Goal: Information Seeking & Learning: Check status

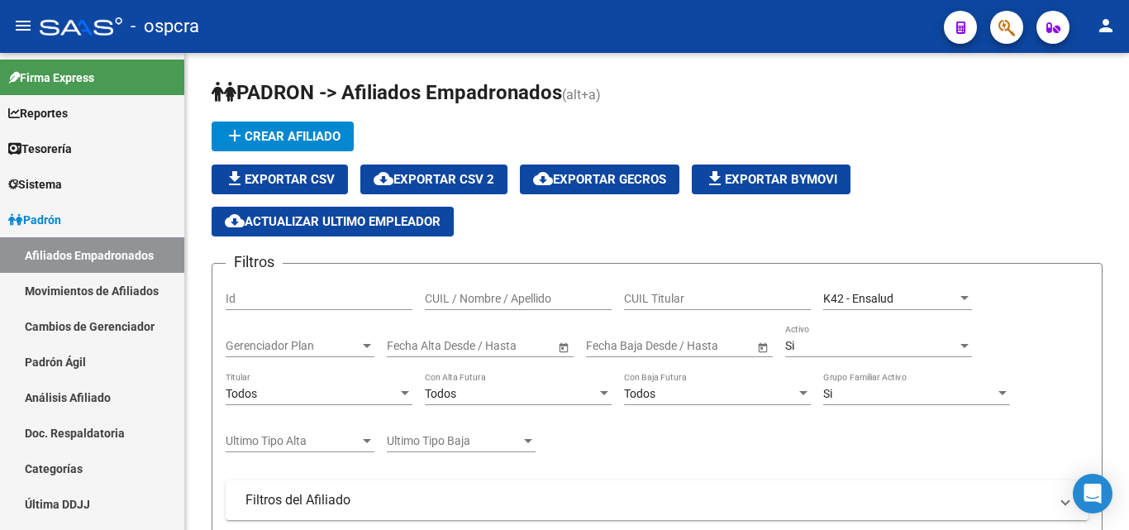
click at [998, 32] on icon "button" at bounding box center [1006, 27] width 17 height 19
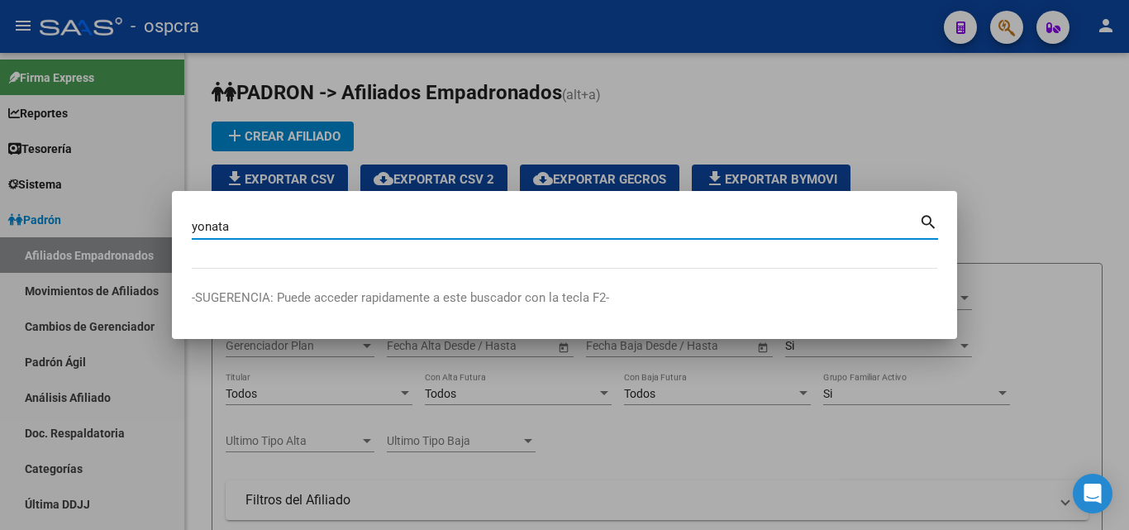
type input "yonata"
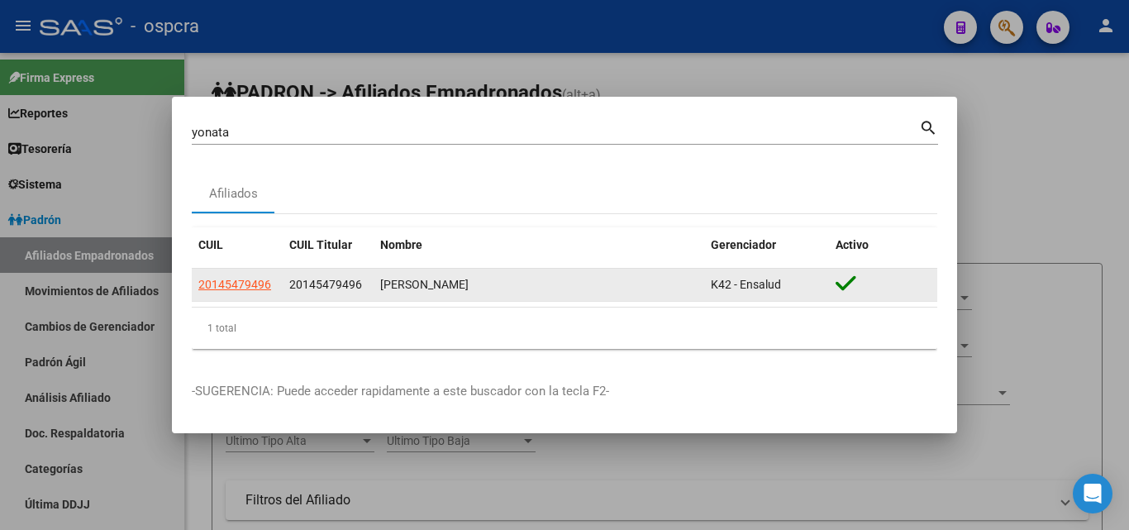
click at [217, 274] on datatable-body-cell "20145479496" at bounding box center [237, 285] width 91 height 32
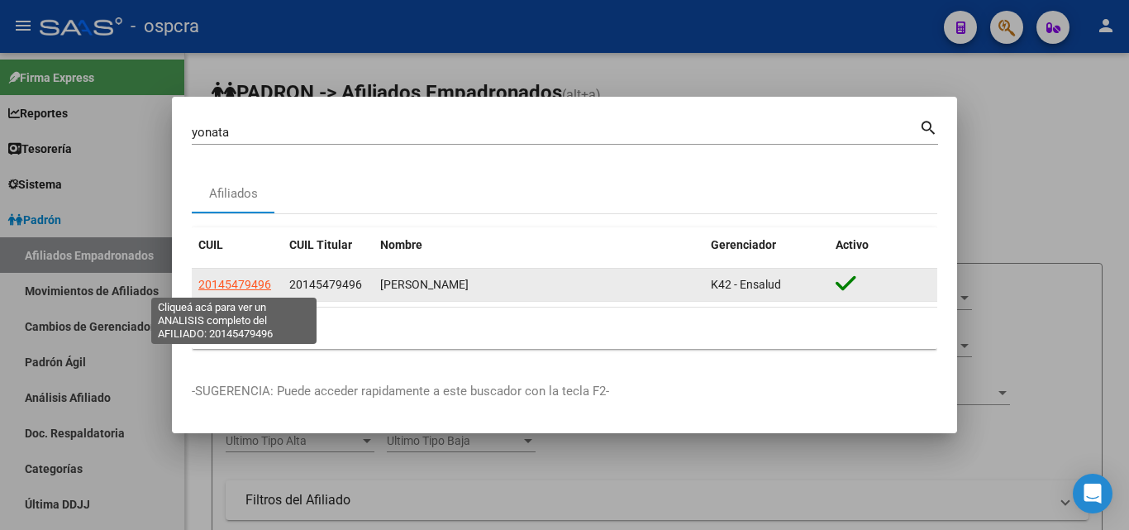
click at [240, 284] on span "20145479496" at bounding box center [234, 284] width 73 height 13
type textarea "20145479496"
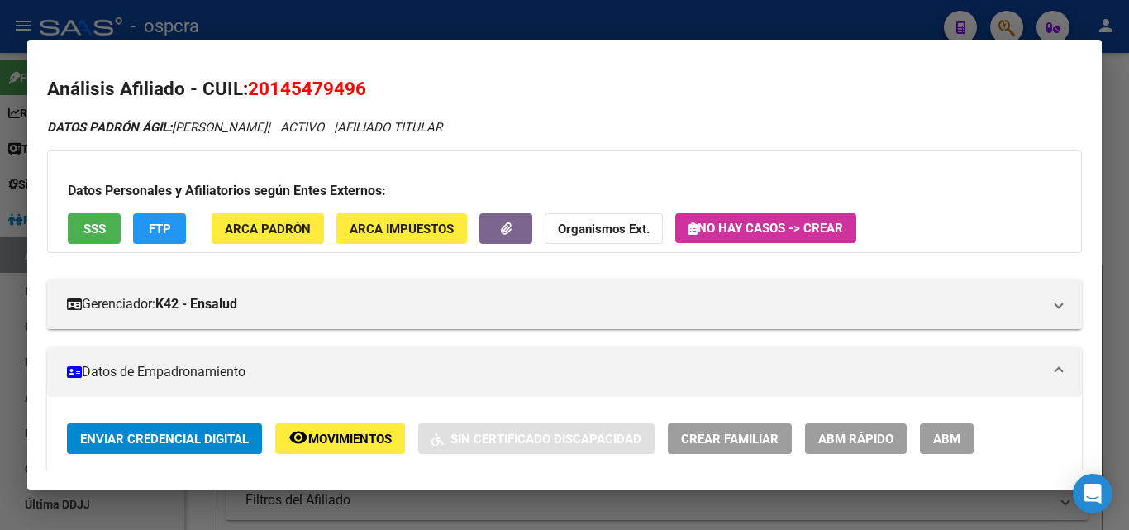
click at [328, 451] on button "remove_red_eye Movimientos" at bounding box center [340, 438] width 130 height 31
click at [0, 243] on div at bounding box center [564, 265] width 1129 height 530
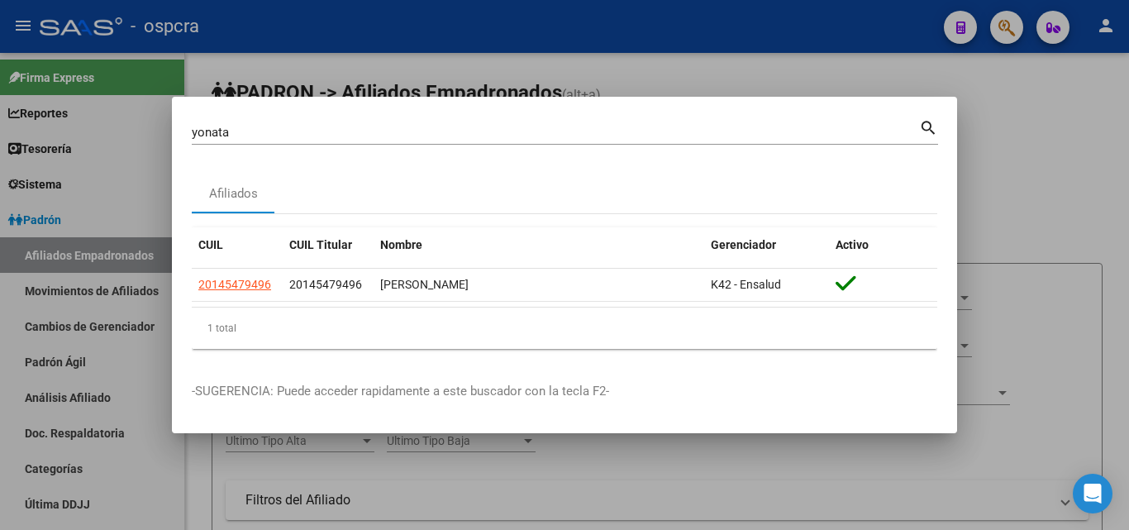
click at [1024, 221] on div at bounding box center [564, 265] width 1129 height 530
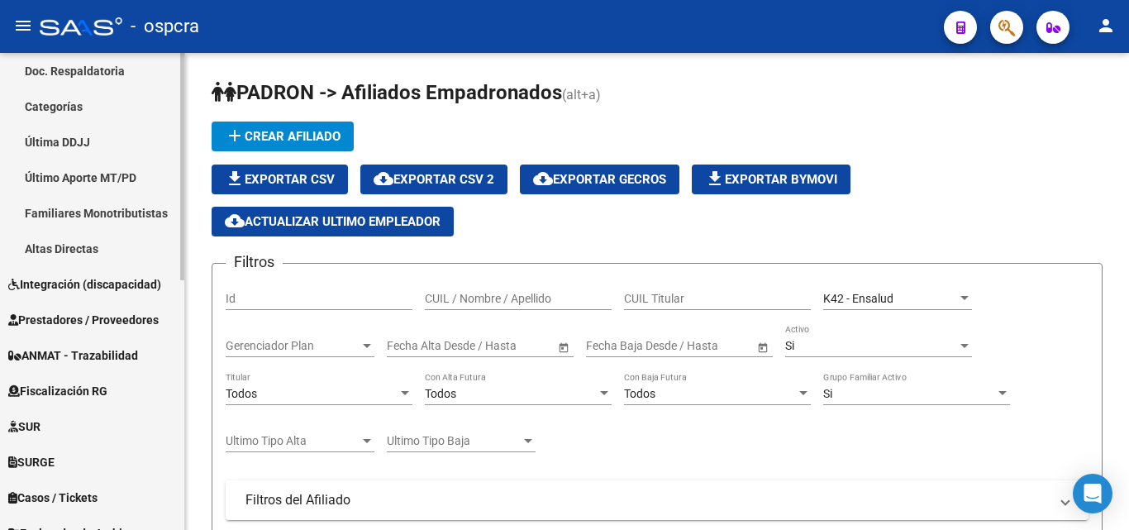
scroll to position [413, 0]
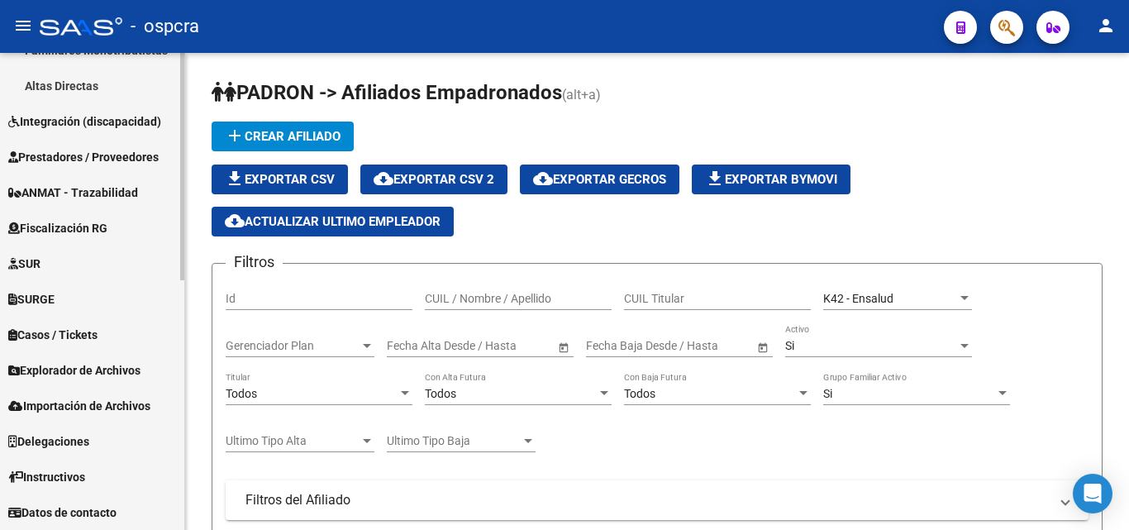
click at [92, 364] on span "Explorador de Archivos" at bounding box center [74, 370] width 132 height 18
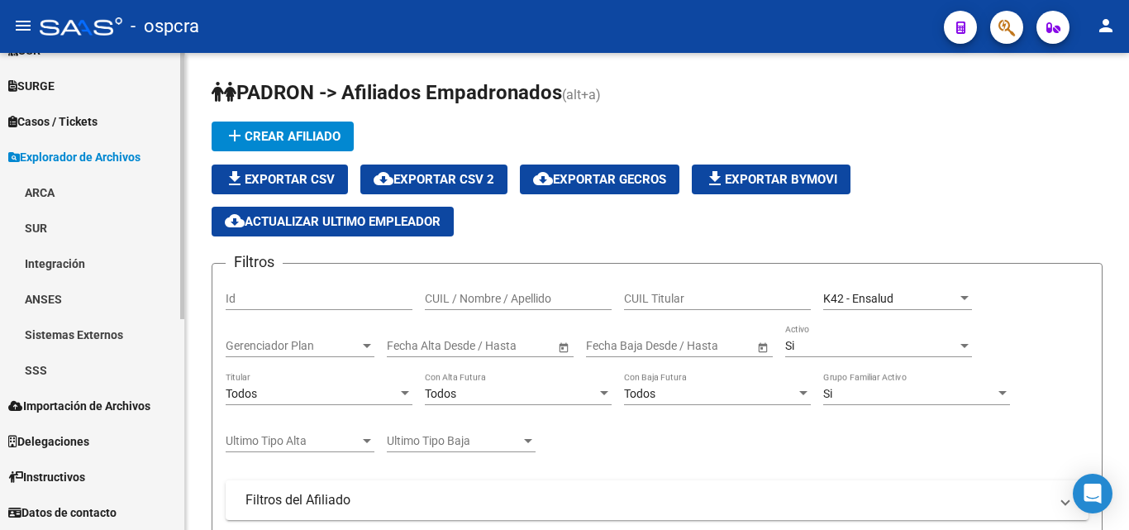
scroll to position [347, 0]
click at [50, 188] on link "ARCA" at bounding box center [92, 192] width 184 height 36
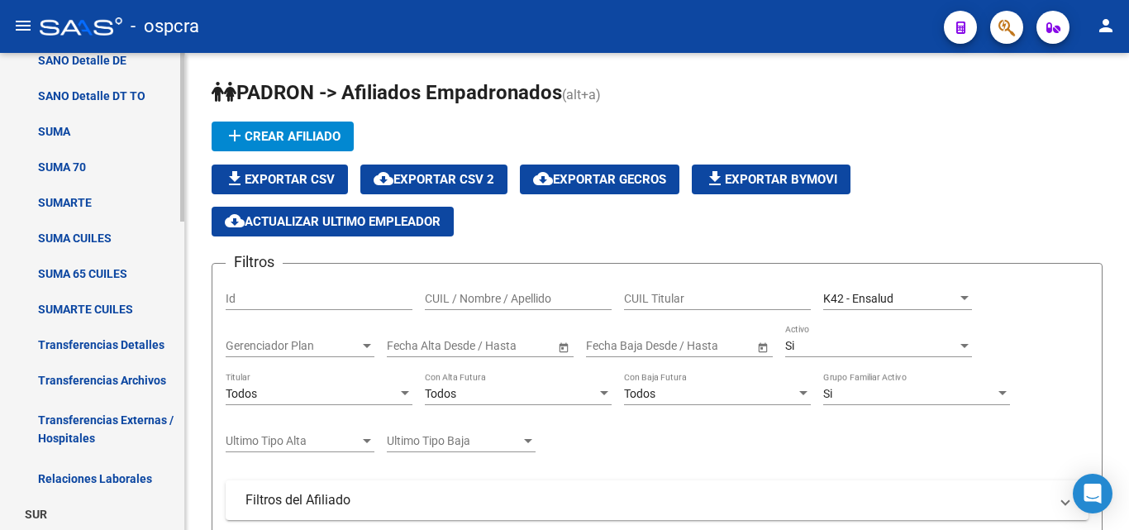
scroll to position [595, 0]
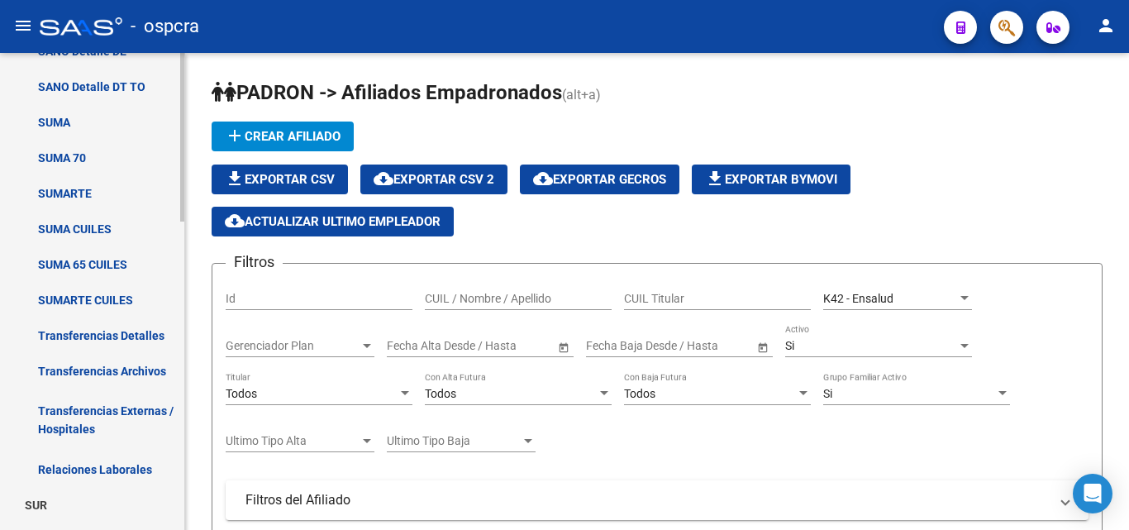
click at [97, 468] on link "Relaciones Laborales" at bounding box center [92, 469] width 184 height 36
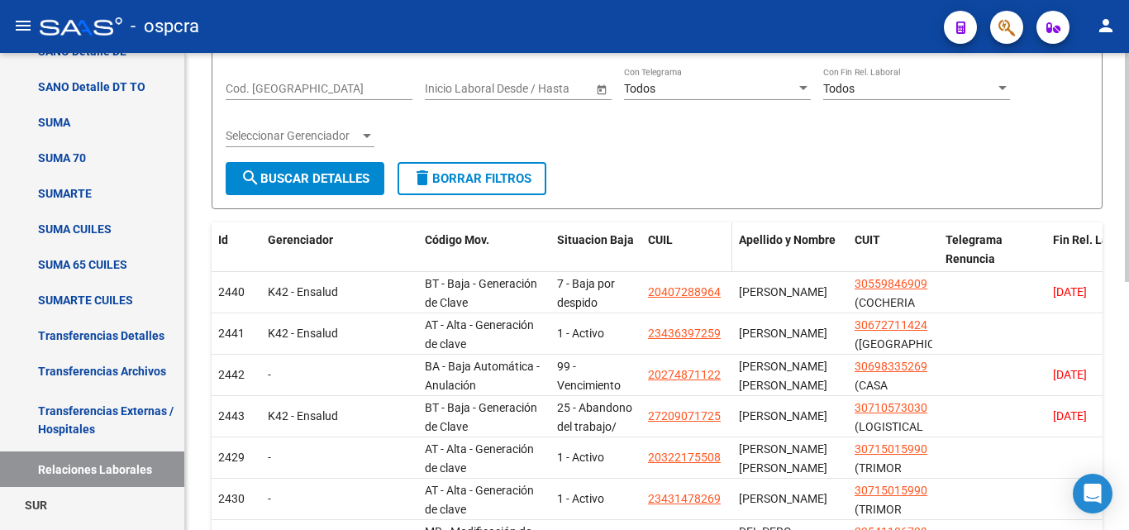
scroll to position [331, 0]
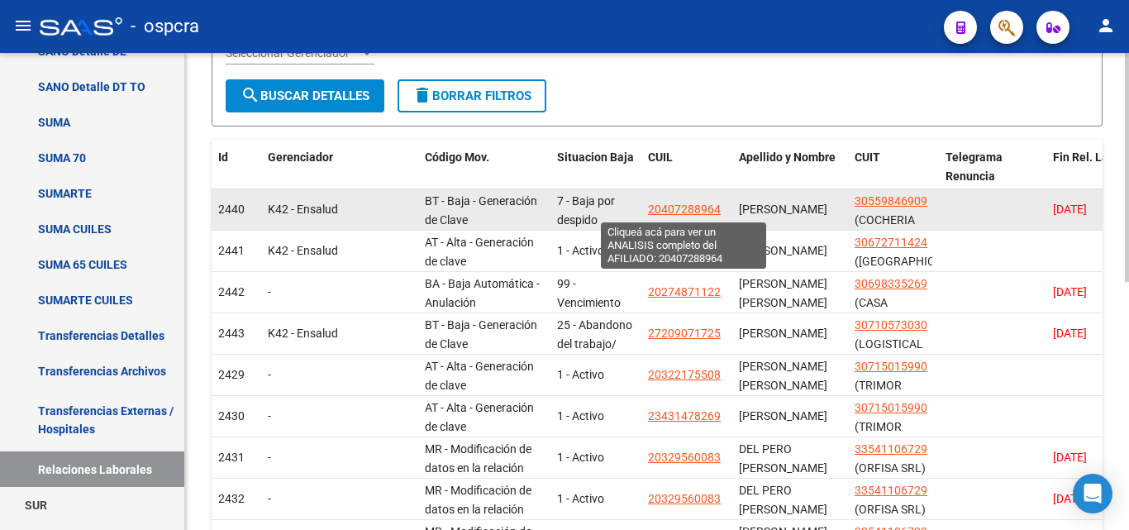
click at [708, 211] on span "20407288964" at bounding box center [684, 208] width 73 height 13
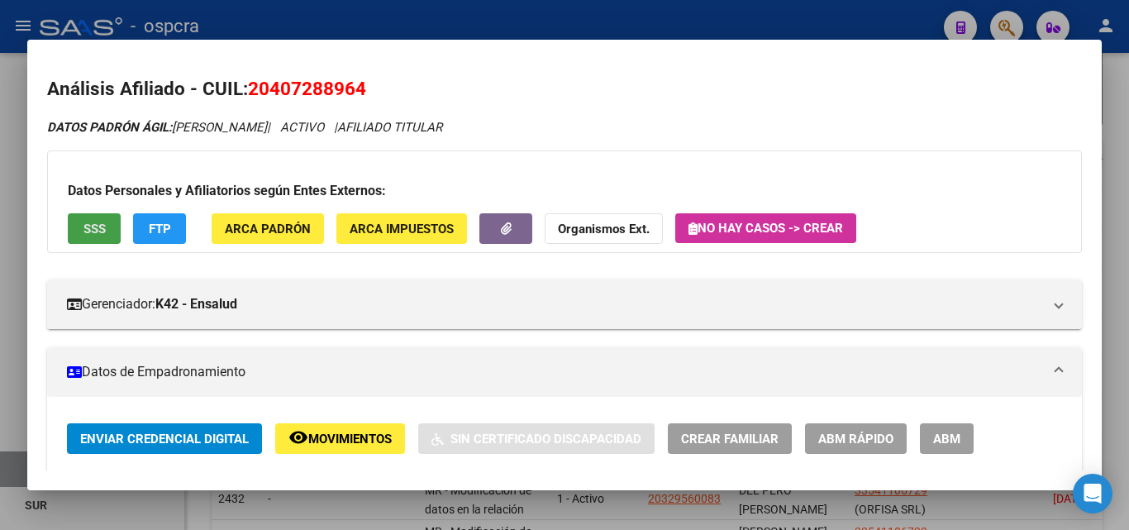
click at [88, 235] on span "SSS" at bounding box center [94, 229] width 22 height 15
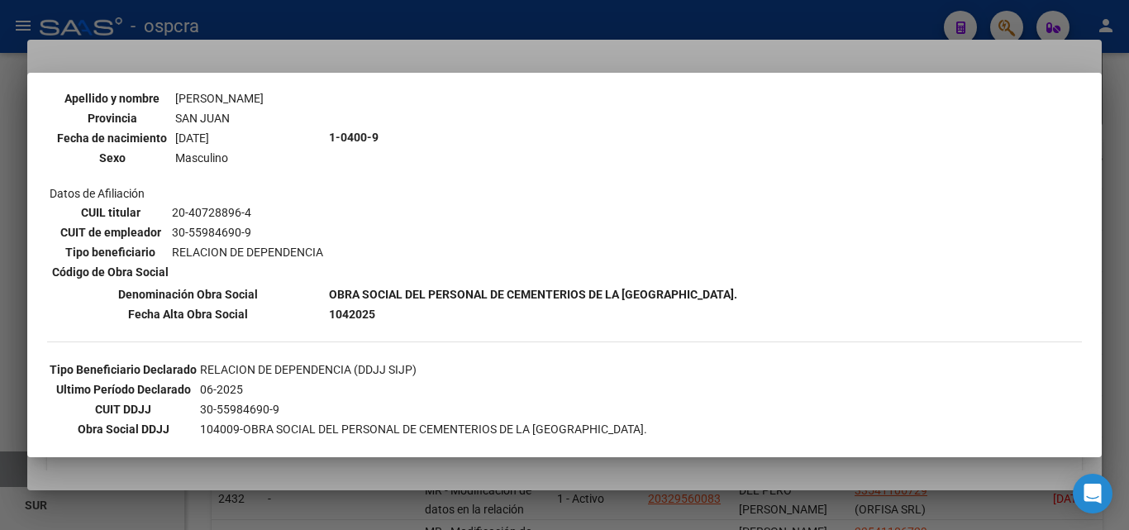
scroll to position [248, 0]
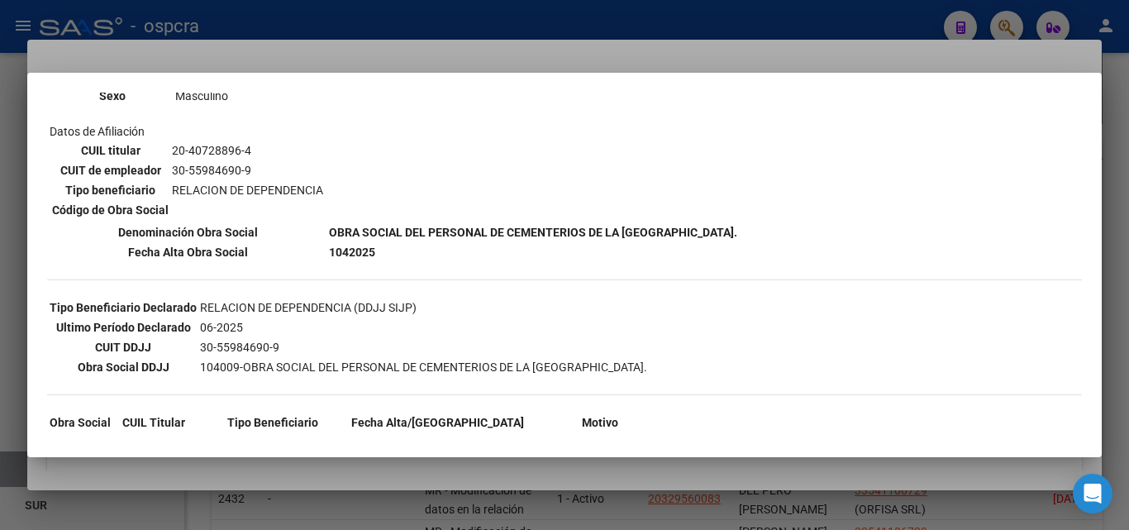
click at [419, 60] on div at bounding box center [564, 265] width 1129 height 530
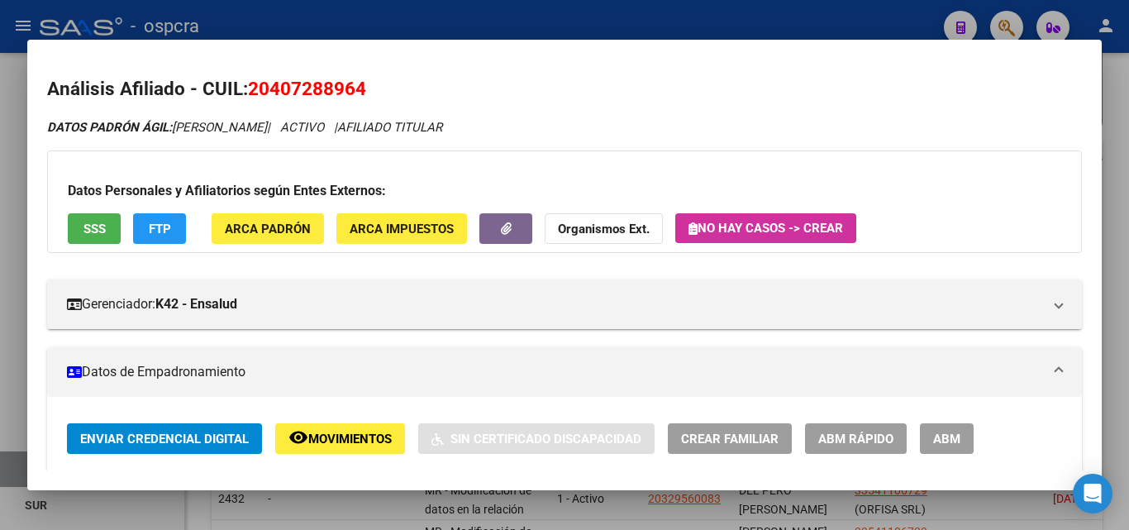
click at [2, 333] on div at bounding box center [564, 265] width 1129 height 530
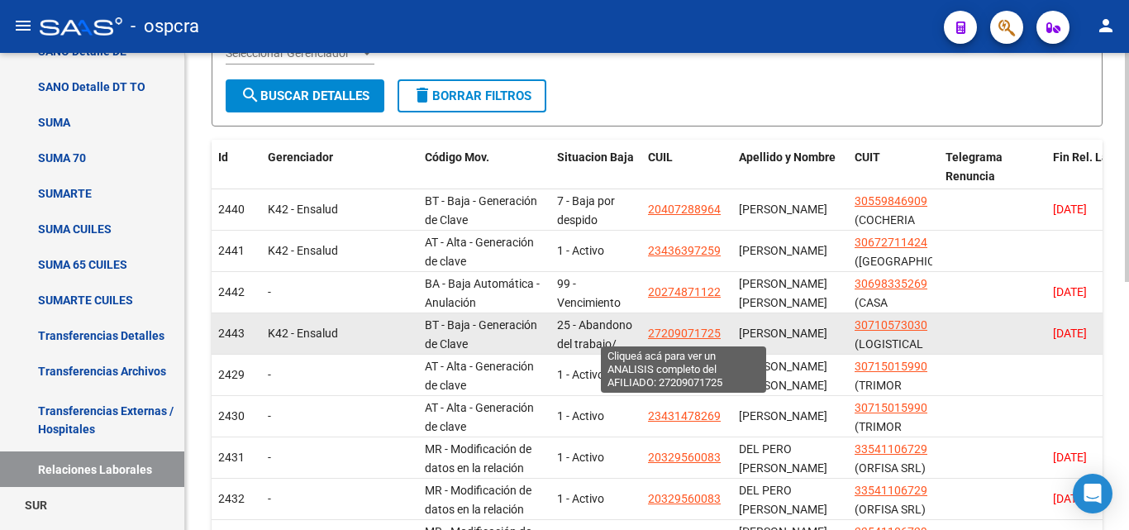
click at [684, 334] on span "27209071725" at bounding box center [684, 332] width 73 height 13
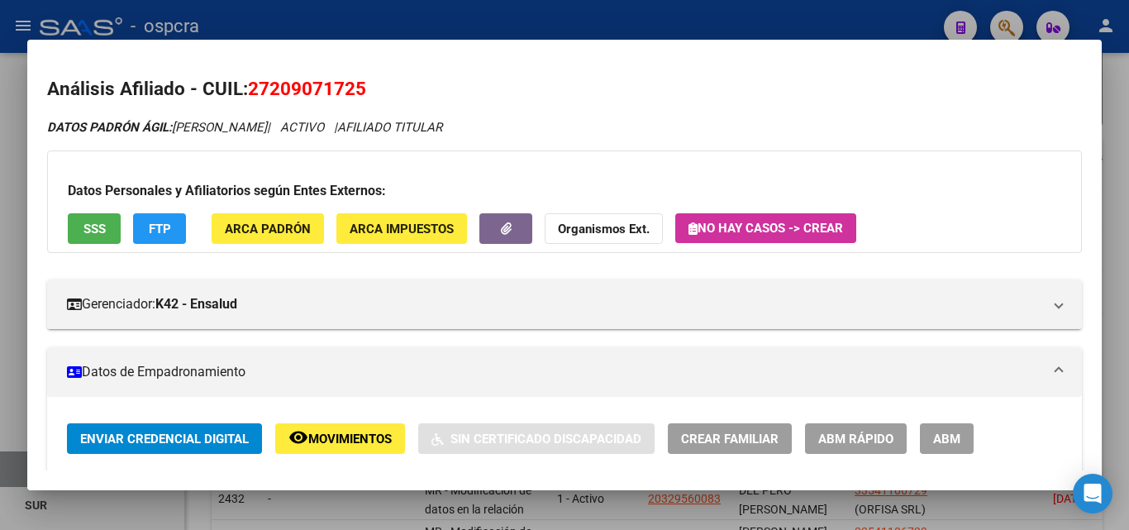
click at [341, 444] on span "Movimientos" at bounding box center [349, 438] width 83 height 15
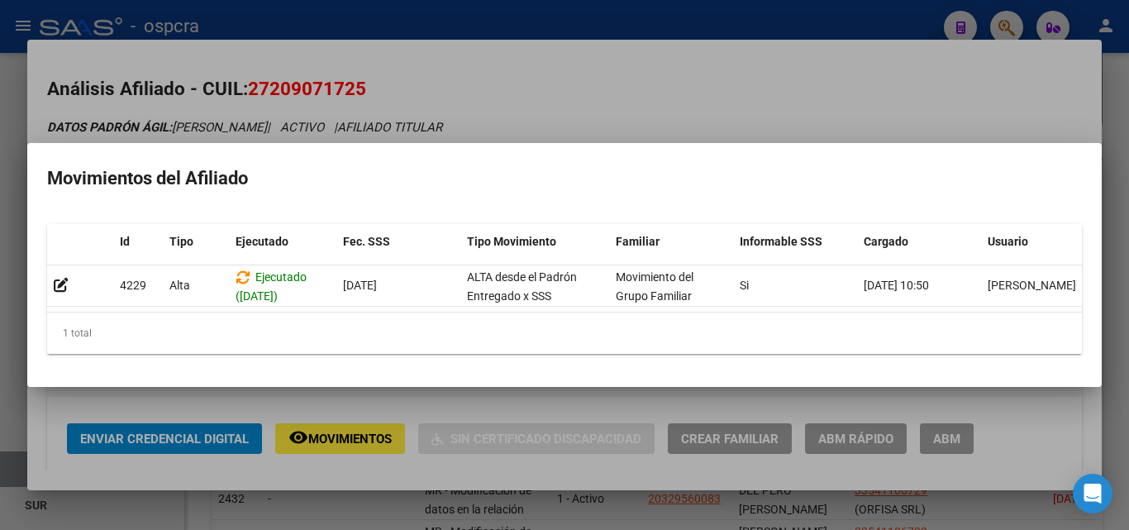
click at [0, 364] on div at bounding box center [564, 265] width 1129 height 530
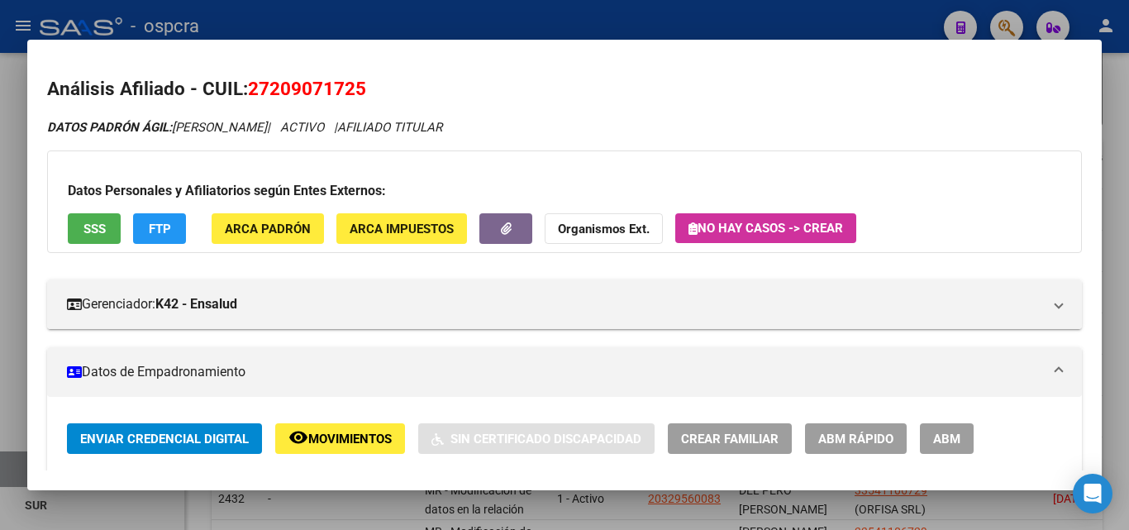
click at [0, 355] on div at bounding box center [564, 265] width 1129 height 530
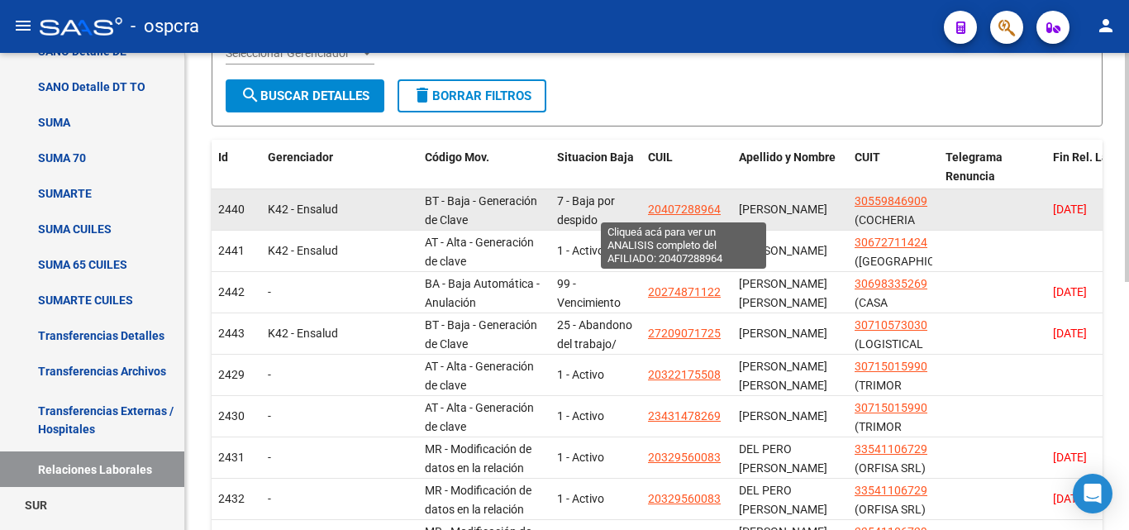
click at [688, 205] on span "20407288964" at bounding box center [684, 208] width 73 height 13
type textarea "20407288964"
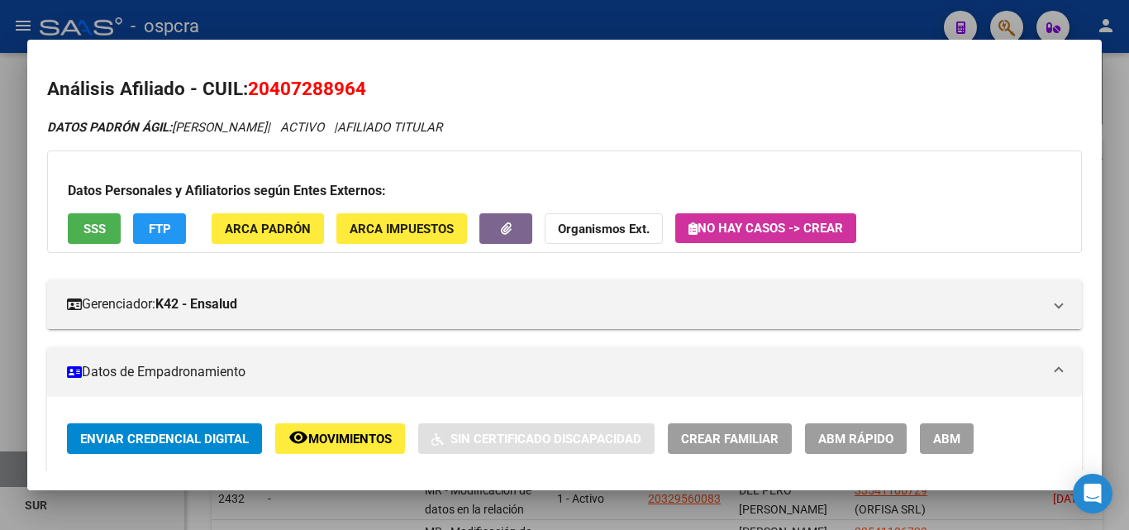
click at [952, 444] on span "ABM" at bounding box center [946, 438] width 27 height 15
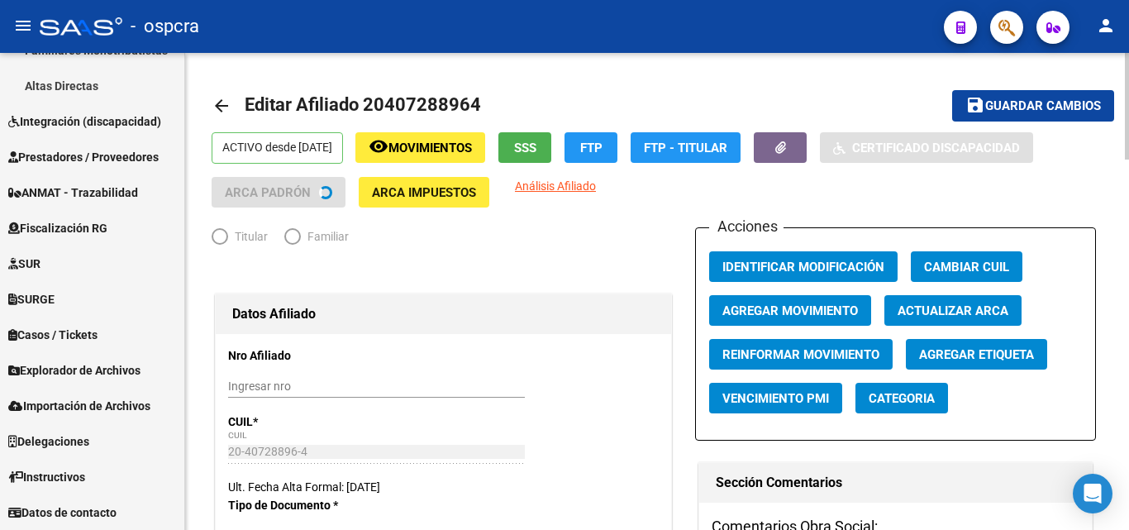
scroll to position [525, 0]
radio input "true"
type input "30-55984690-9"
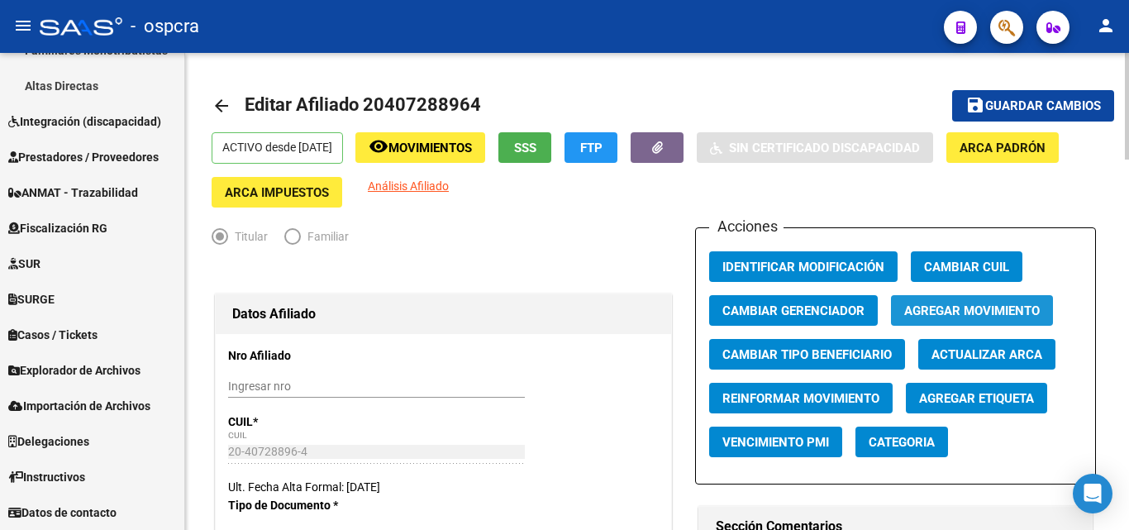
click at [977, 313] on span "Agregar Movimiento" at bounding box center [972, 310] width 136 height 15
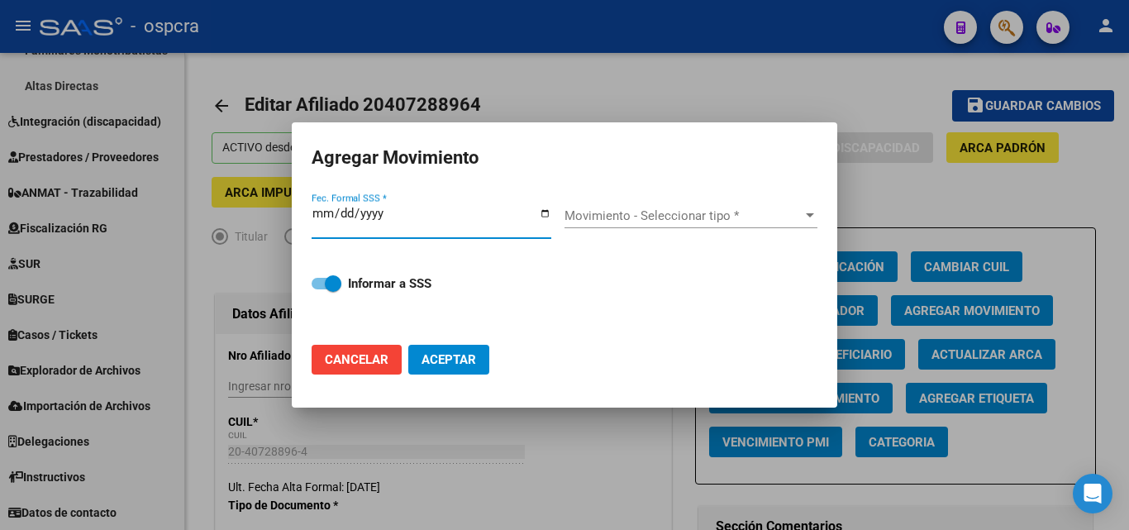
click at [546, 212] on input "Fec. Formal SSS *" at bounding box center [432, 220] width 240 height 26
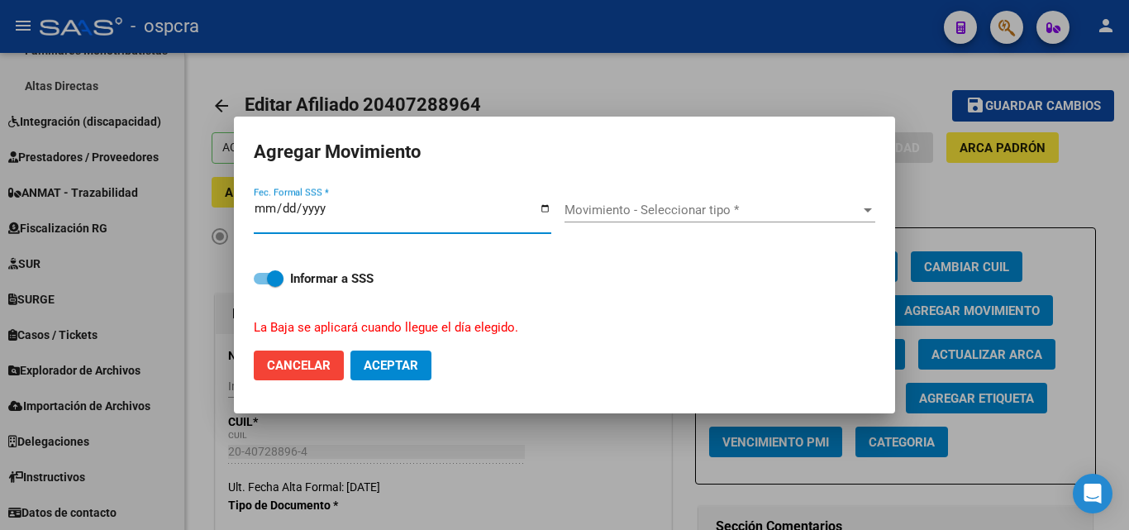
type input "[DATE]"
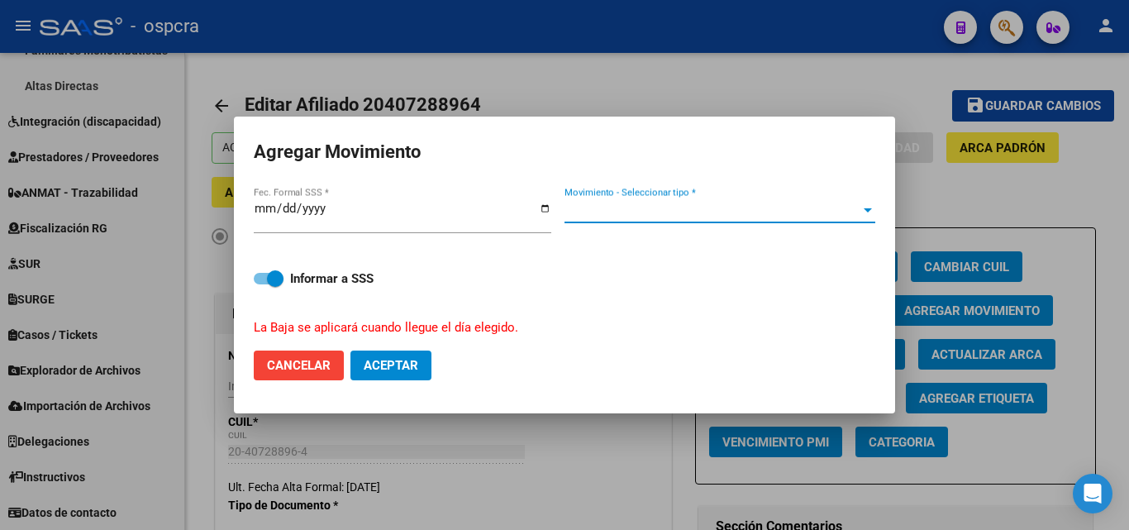
click at [669, 207] on span "Movimiento - Seleccionar tipo *" at bounding box center [713, 209] width 296 height 15
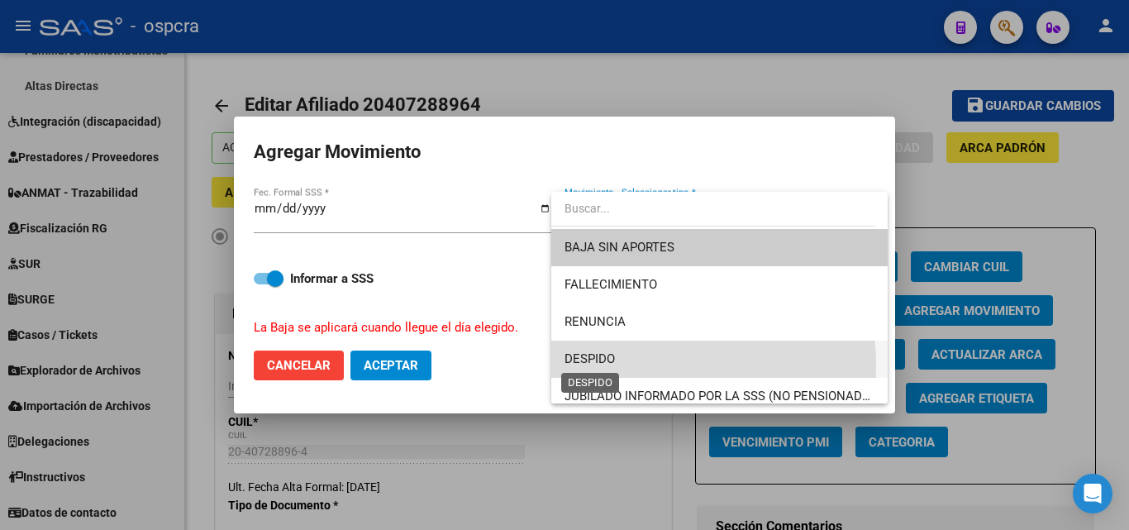
click at [606, 365] on span "DESPIDO" at bounding box center [590, 358] width 50 height 15
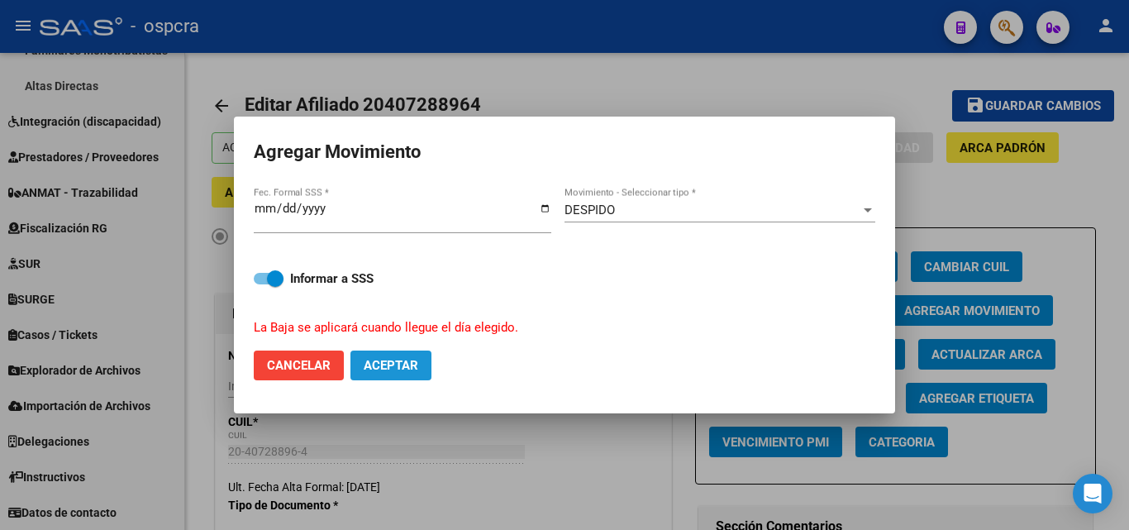
click at [422, 357] on button "Aceptar" at bounding box center [390, 365] width 81 height 30
checkbox input "false"
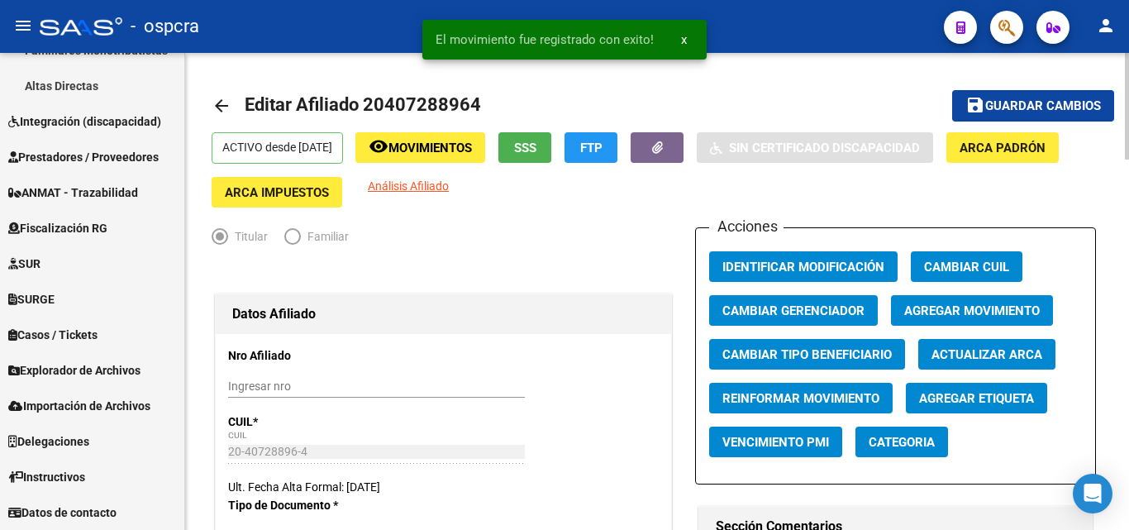
click at [217, 112] on mat-icon "arrow_back" at bounding box center [222, 106] width 20 height 20
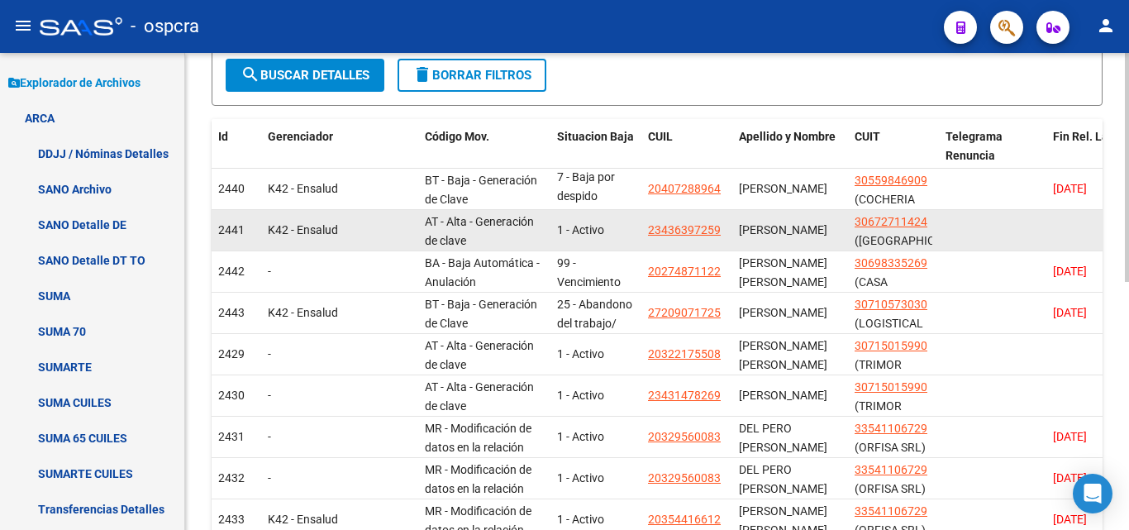
scroll to position [269, 0]
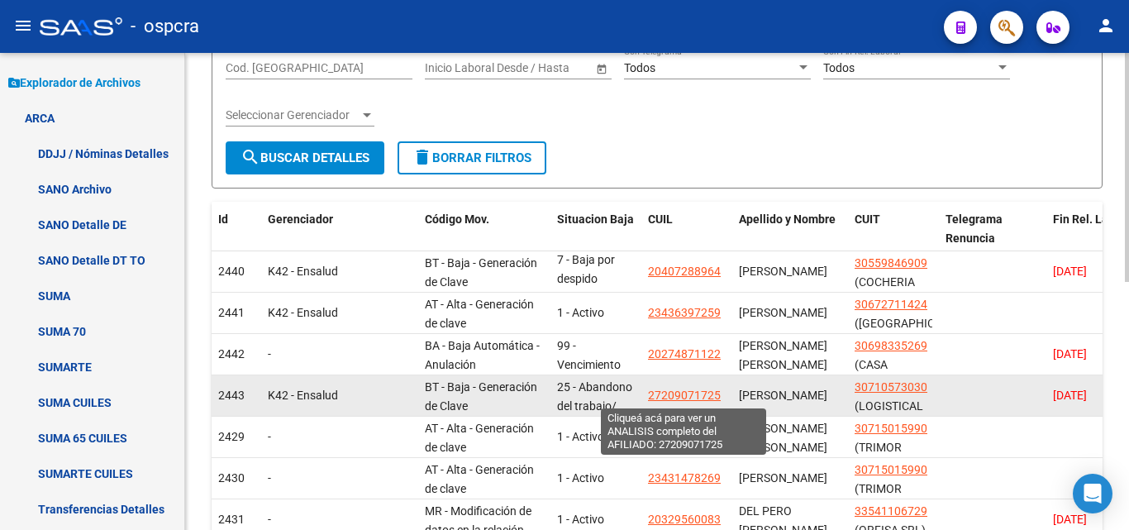
click at [684, 397] on span "27209071725" at bounding box center [684, 394] width 73 height 13
type textarea "27209071725"
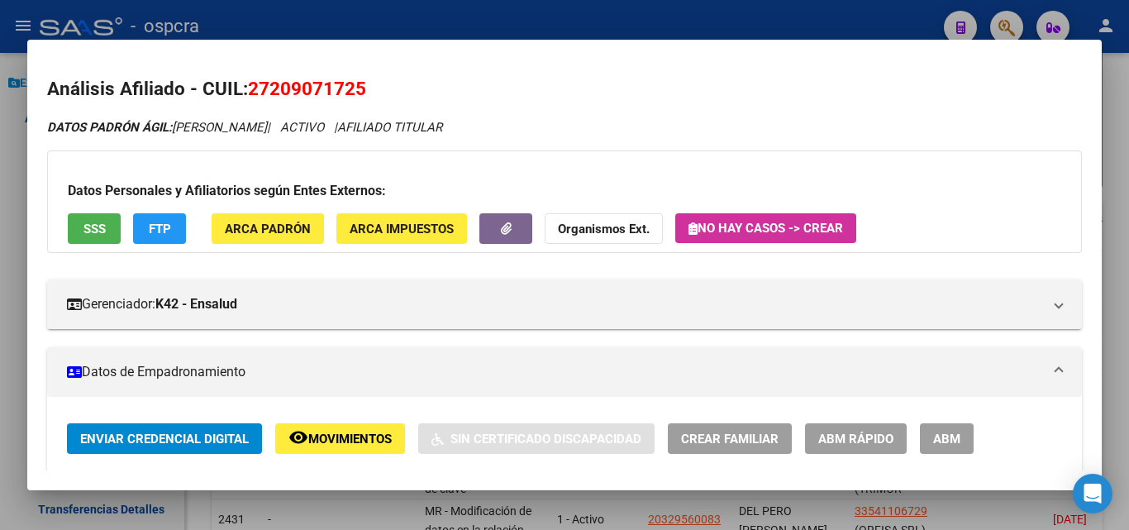
click at [0, 353] on div at bounding box center [564, 265] width 1129 height 530
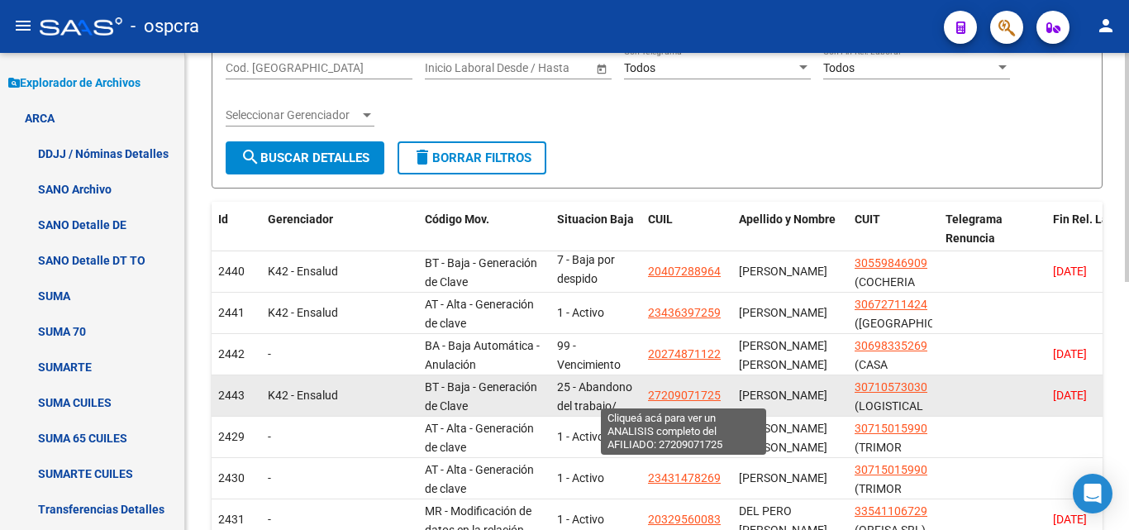
click at [680, 392] on span "27209071725" at bounding box center [684, 394] width 73 height 13
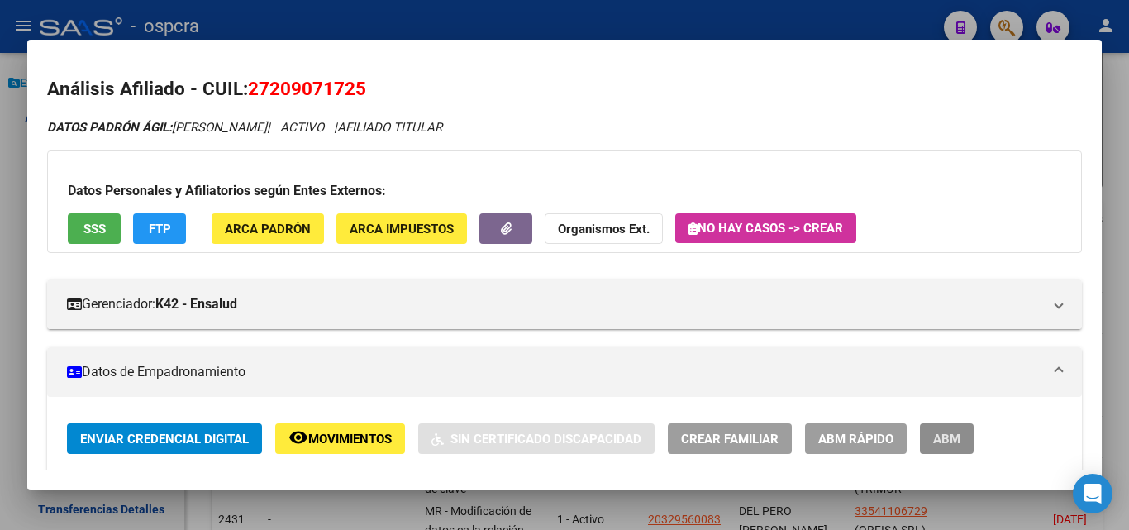
click at [963, 432] on button "ABM" at bounding box center [947, 438] width 54 height 31
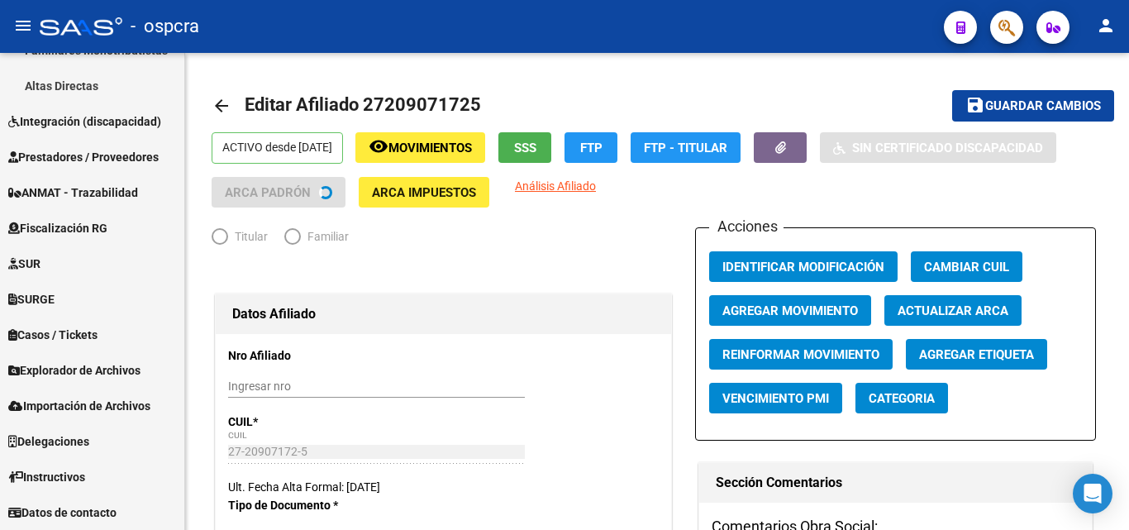
scroll to position [525, 0]
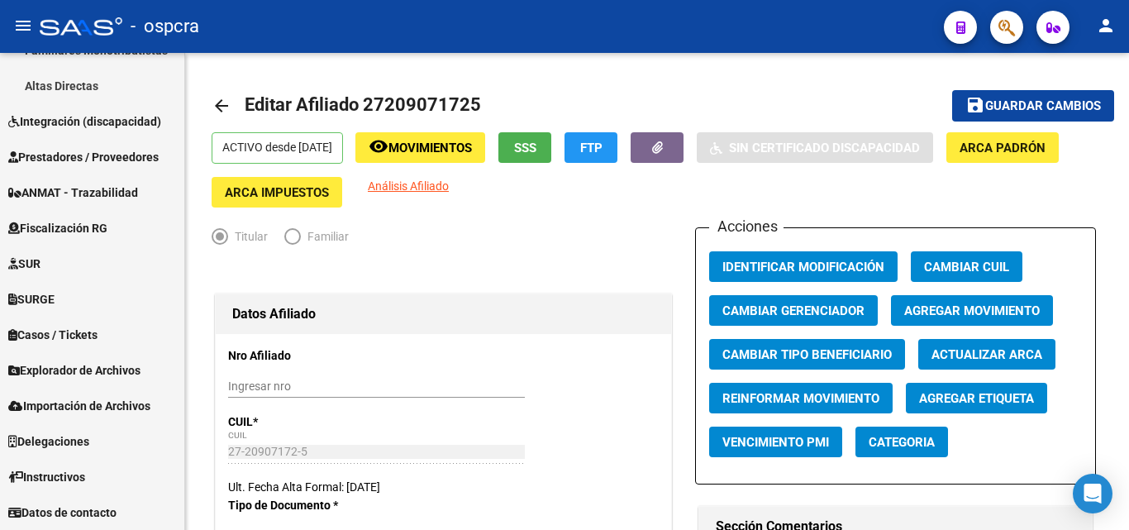
radio input "true"
type input "30-71057303-0"
click at [979, 303] on span "Agregar Movimiento" at bounding box center [972, 310] width 136 height 15
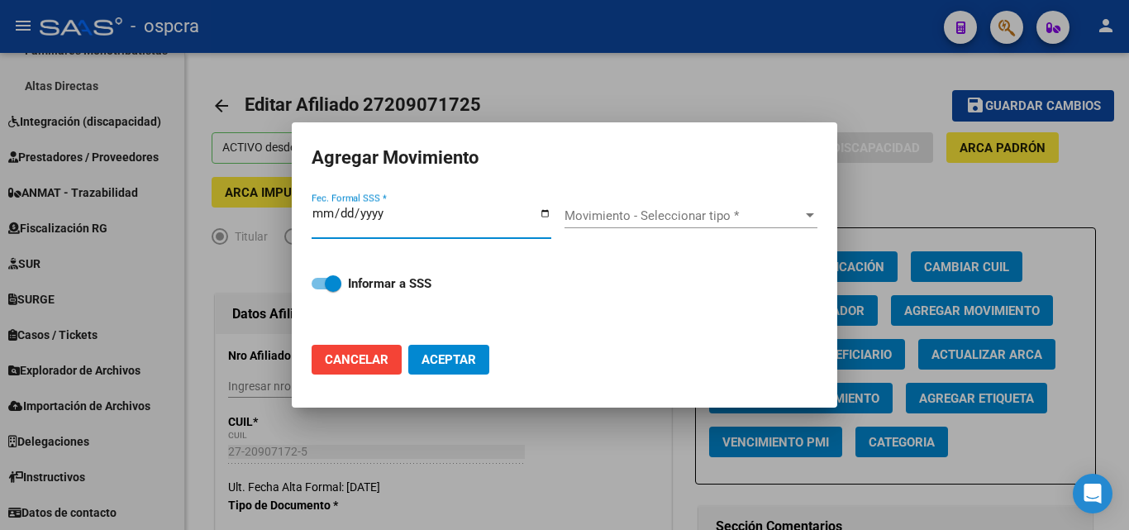
click at [546, 213] on input "Fec. Formal SSS *" at bounding box center [432, 220] width 240 height 26
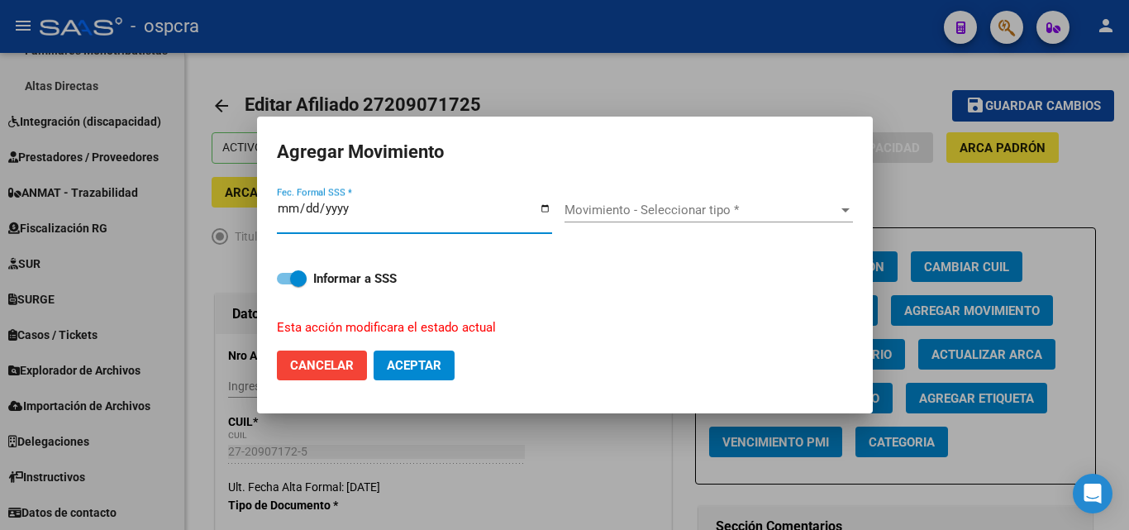
click at [548, 207] on input "[DATE]" at bounding box center [414, 215] width 275 height 26
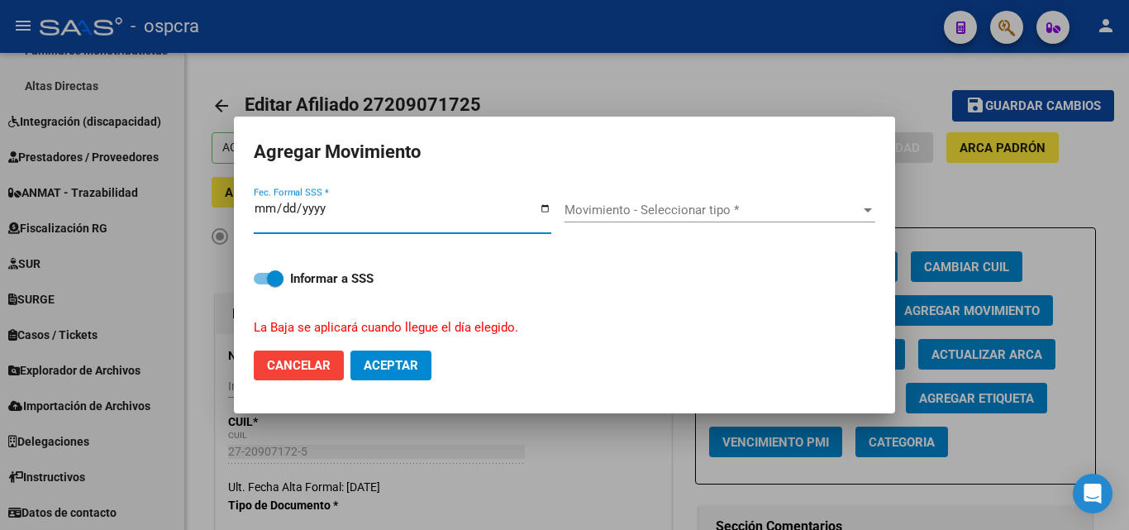
type input "[DATE]"
click at [726, 198] on div "Movimiento - Seleccionar tipo * Movimiento - Seleccionar tipo *" at bounding box center [720, 210] width 311 height 25
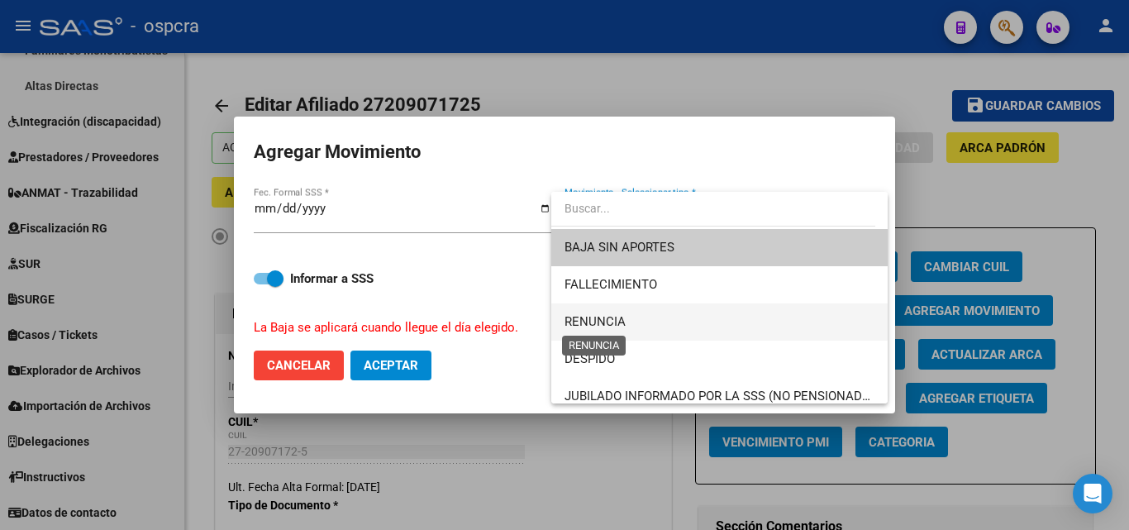
click at [618, 317] on span "RENUNCIA" at bounding box center [595, 321] width 61 height 15
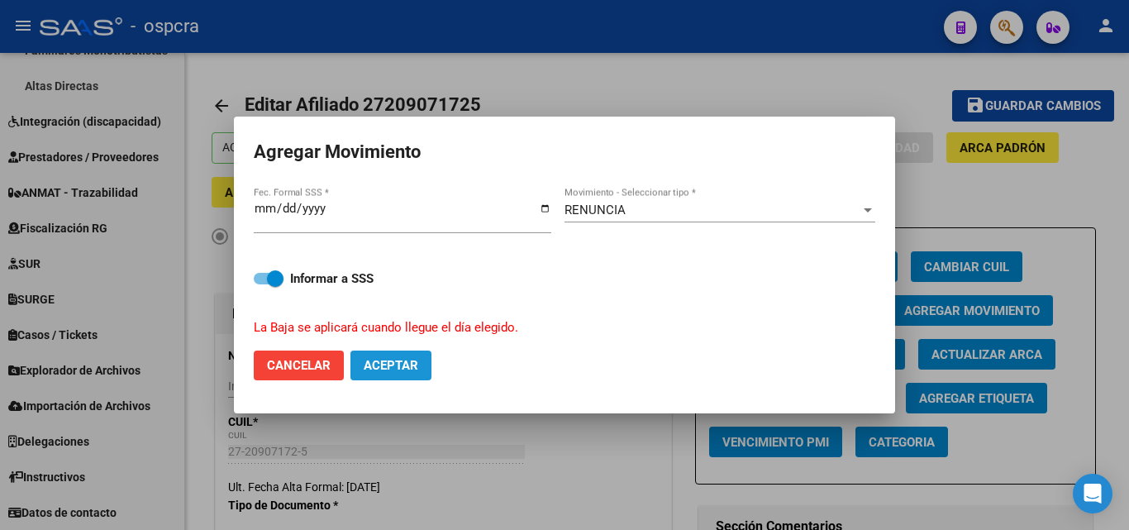
click at [406, 370] on span "Aceptar" at bounding box center [391, 365] width 55 height 15
checkbox input "false"
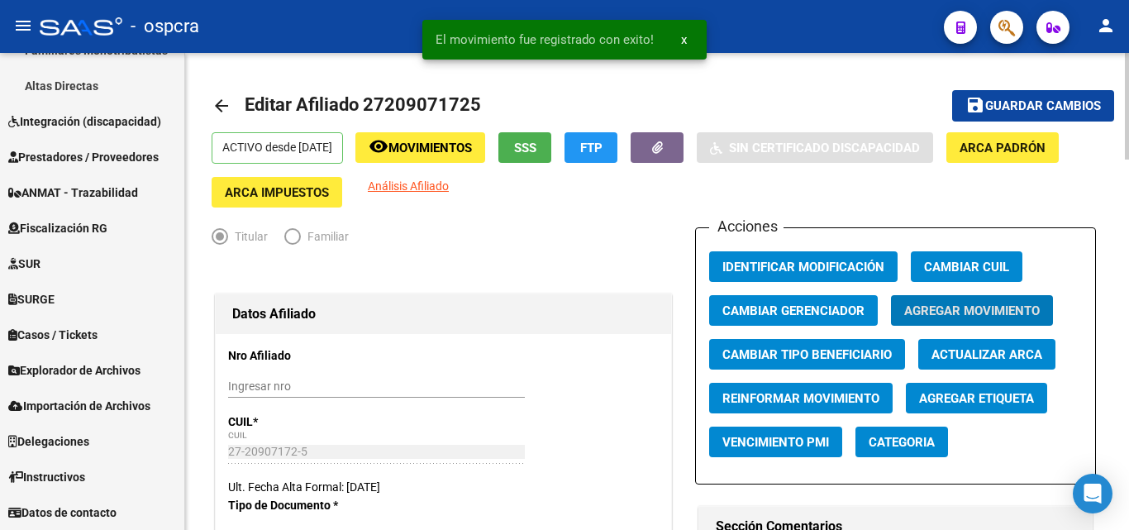
click at [220, 105] on mat-icon "arrow_back" at bounding box center [222, 106] width 20 height 20
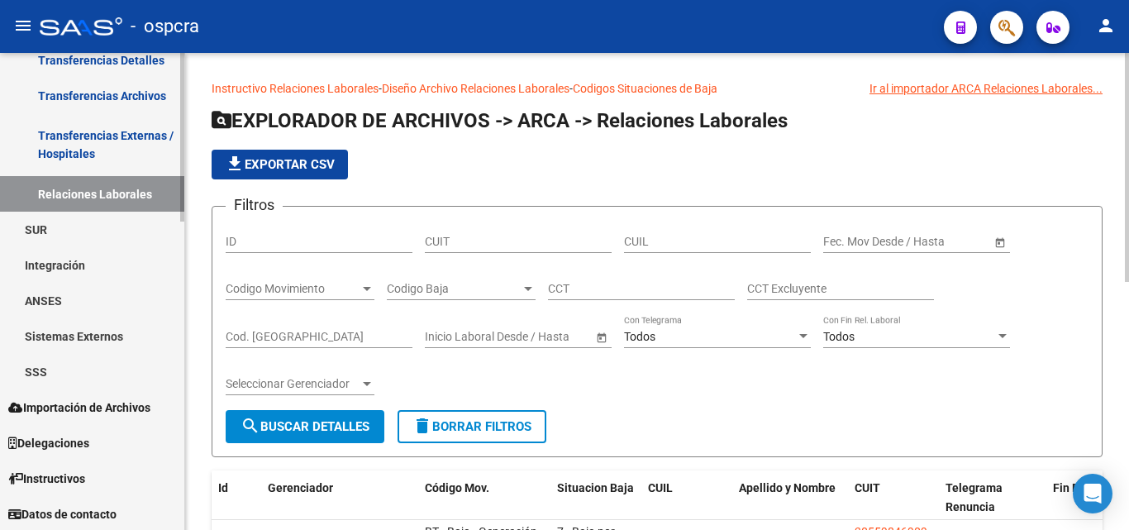
scroll to position [872, 0]
click at [78, 359] on link "SSS" at bounding box center [92, 370] width 184 height 36
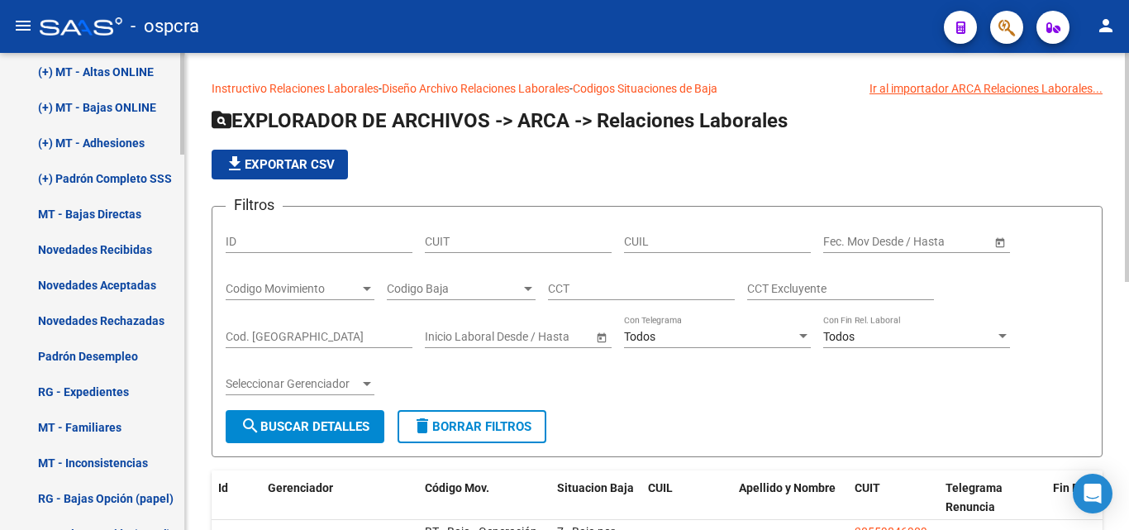
scroll to position [1368, 0]
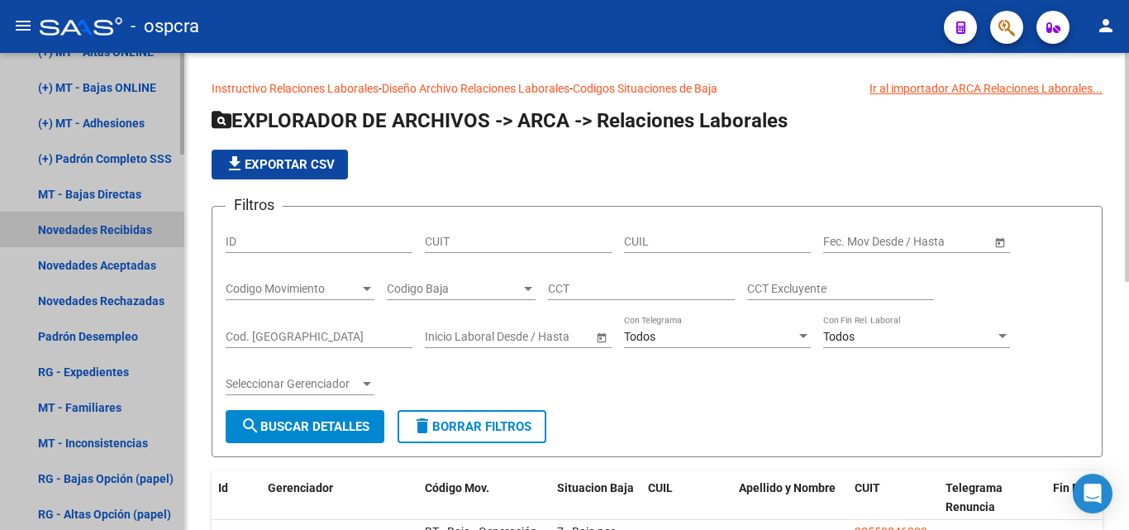
click at [127, 226] on link "Novedades Recibidas" at bounding box center [92, 230] width 184 height 36
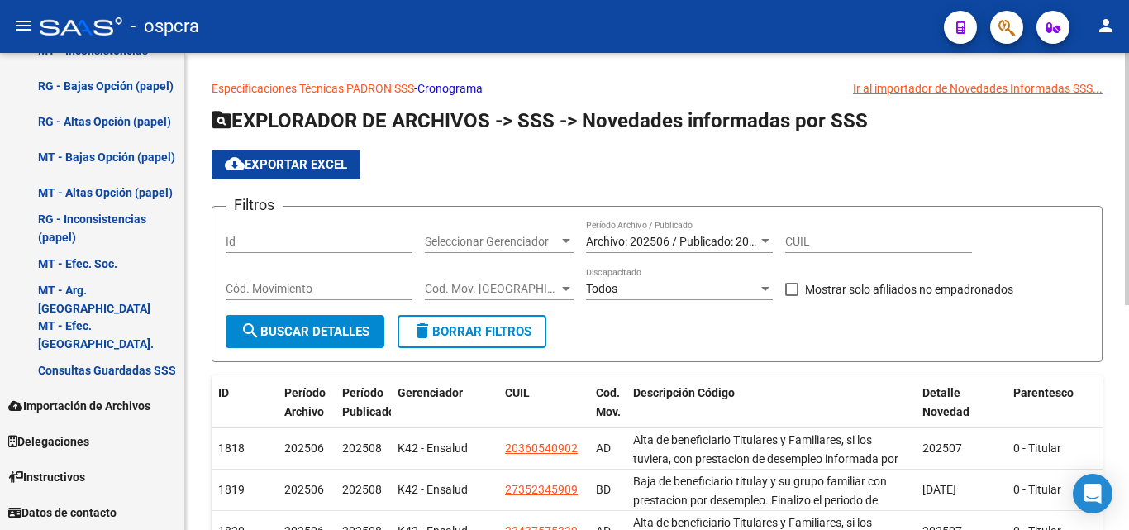
click at [698, 229] on div "Archivo: 202506 / Publicado: 202508 Período Archivo / Publicado" at bounding box center [679, 236] width 187 height 33
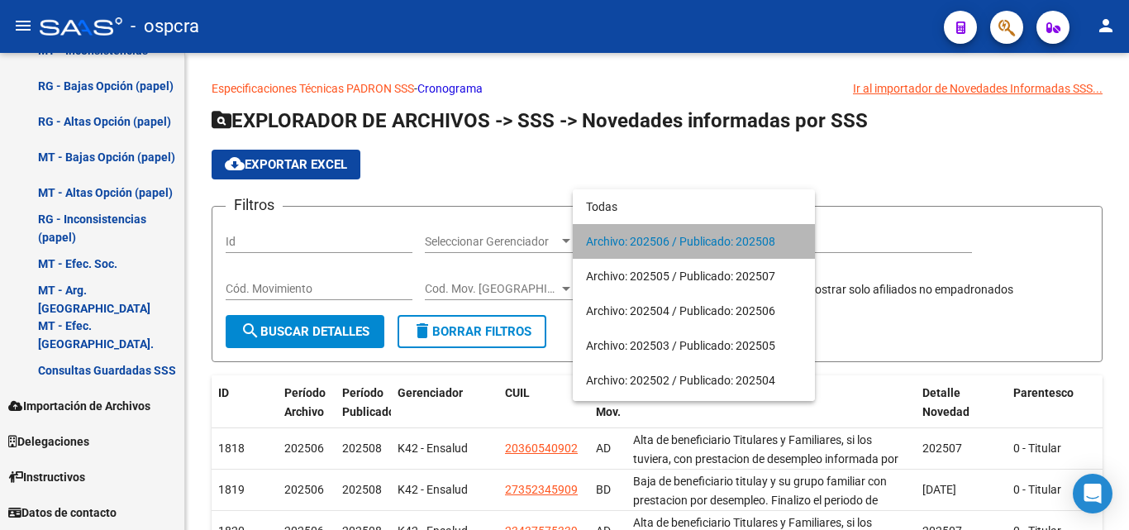
click at [687, 236] on span "Archivo: 202506 / Publicado: 202508" at bounding box center [694, 241] width 216 height 35
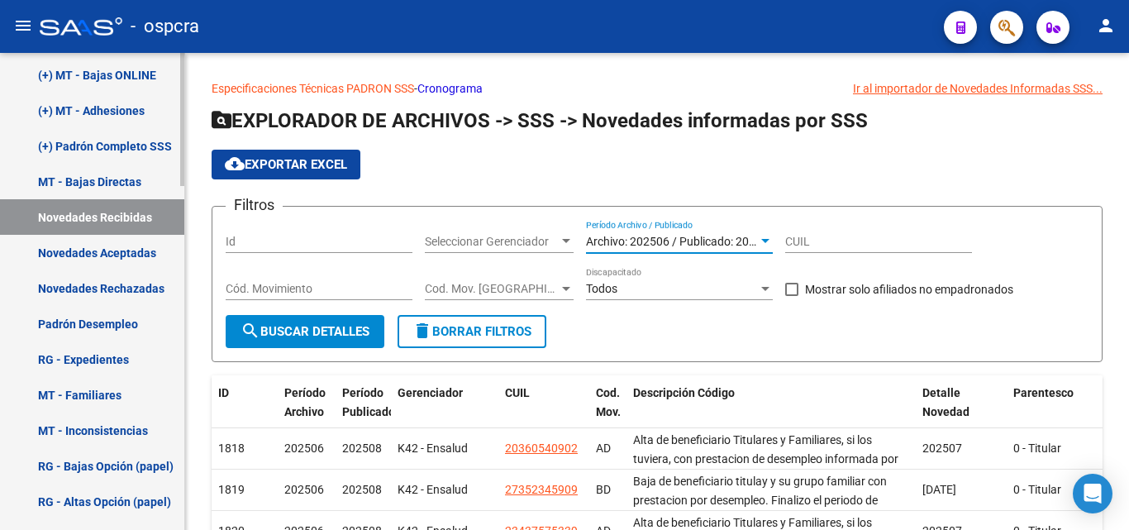
scroll to position [822, 0]
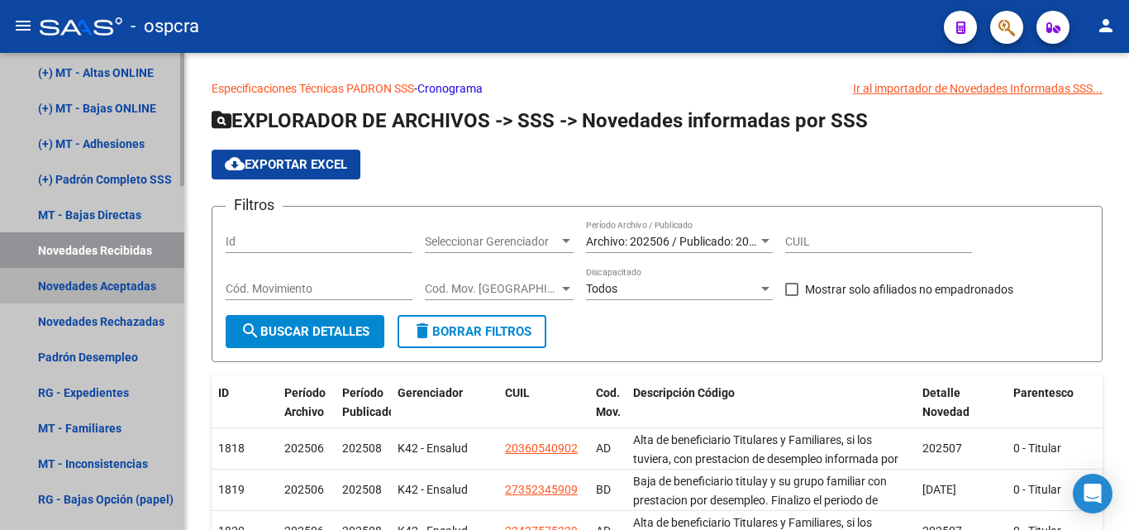
click at [121, 297] on link "Novedades Aceptadas" at bounding box center [92, 286] width 184 height 36
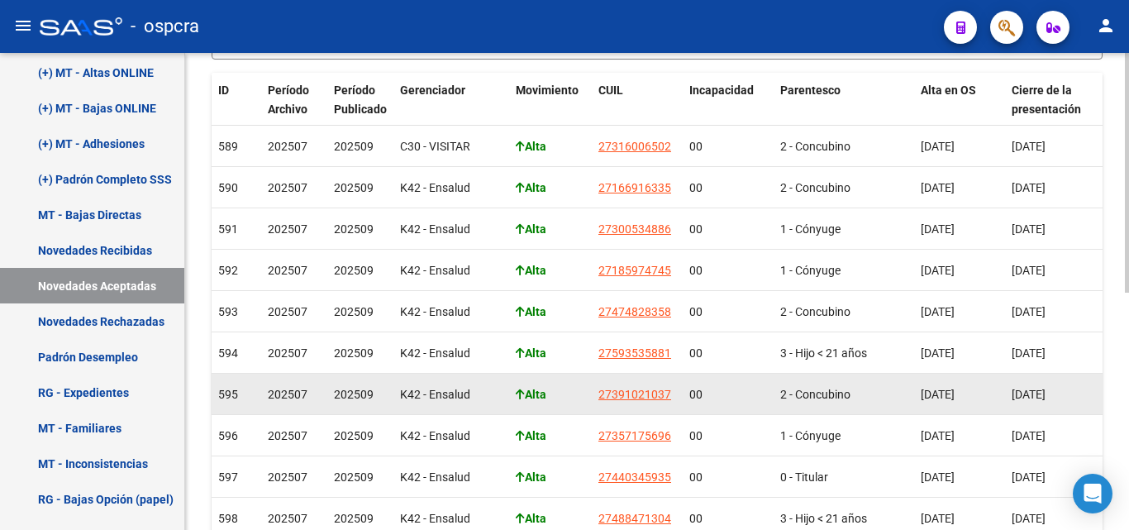
scroll to position [307, 0]
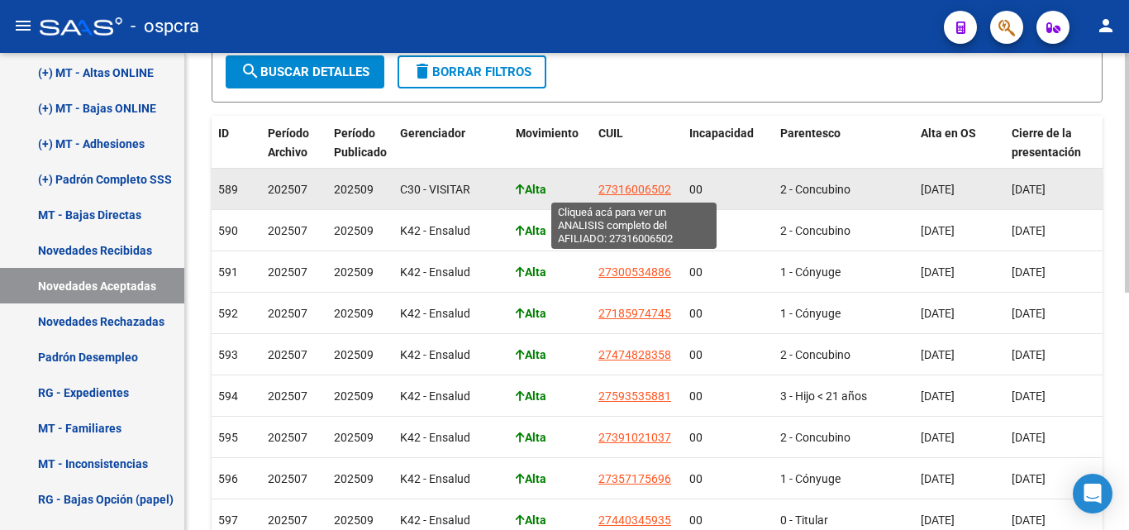
click at [631, 190] on span "27316006502" at bounding box center [634, 189] width 73 height 13
type textarea "27316006502"
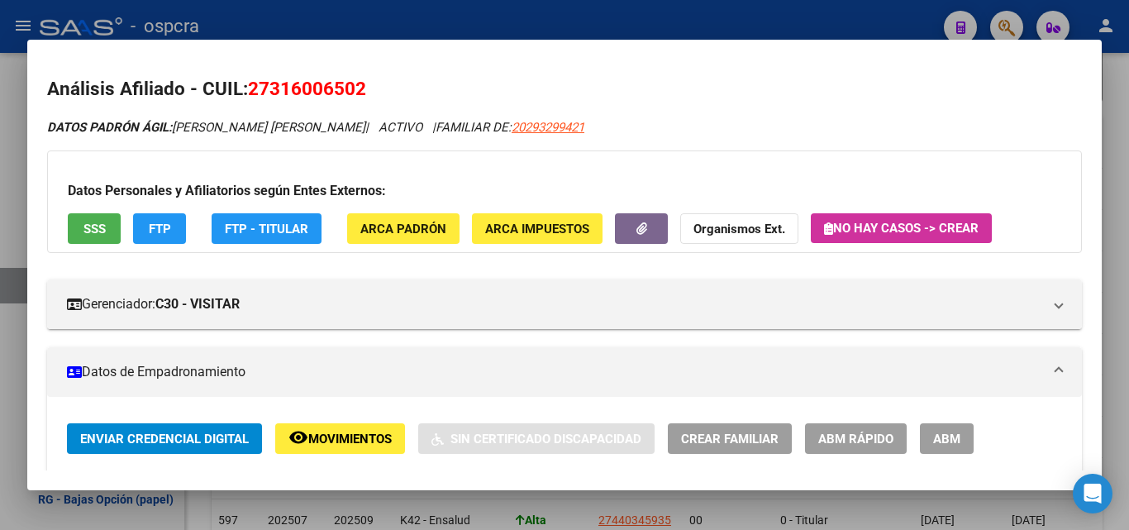
click at [0, 229] on div at bounding box center [564, 265] width 1129 height 530
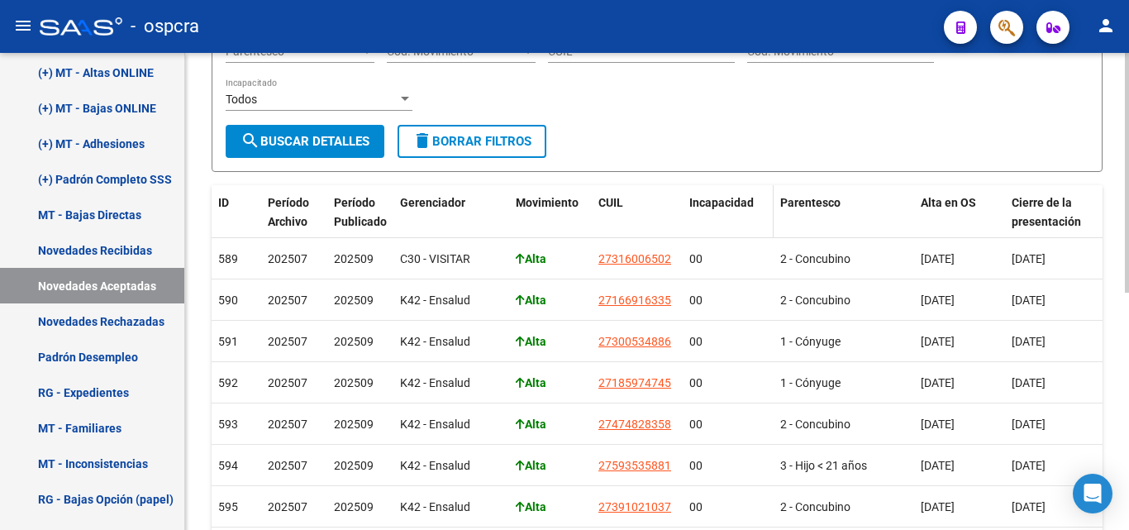
scroll to position [141, 0]
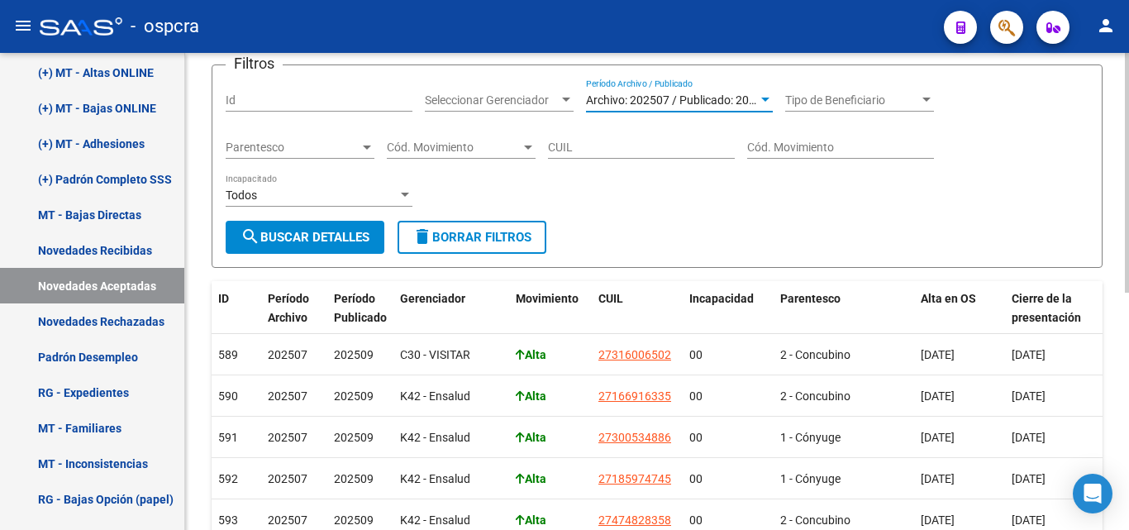
click at [731, 102] on span "Archivo: 202507 / Publicado: 202509" at bounding box center [680, 99] width 189 height 13
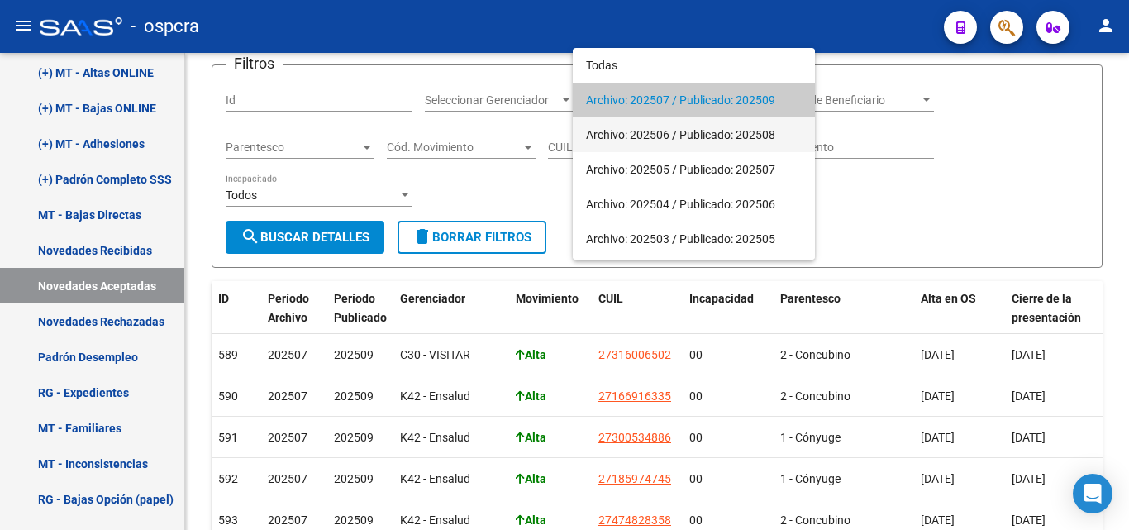
click at [729, 140] on span "Archivo: 202506 / Publicado: 202508" at bounding box center [694, 134] width 216 height 35
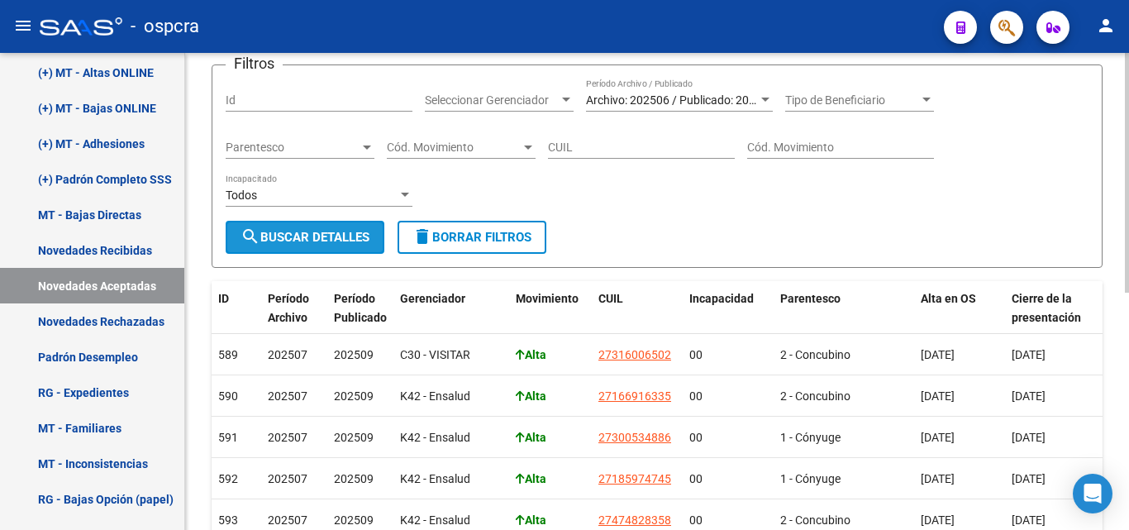
click at [271, 241] on span "search Buscar Detalles" at bounding box center [305, 237] width 129 height 15
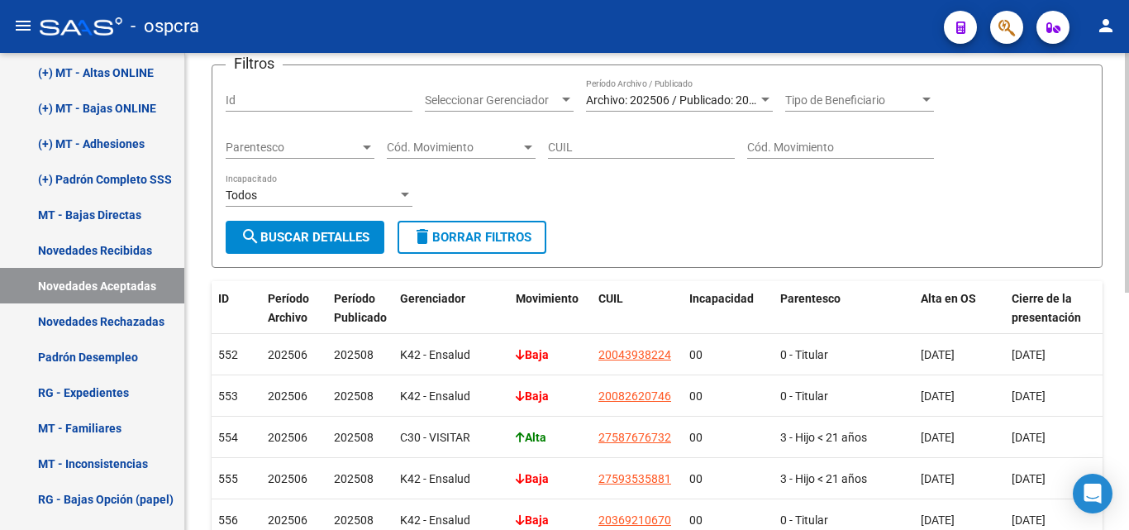
click at [734, 101] on span "Archivo: 202506 / Publicado: 202508" at bounding box center [680, 99] width 189 height 13
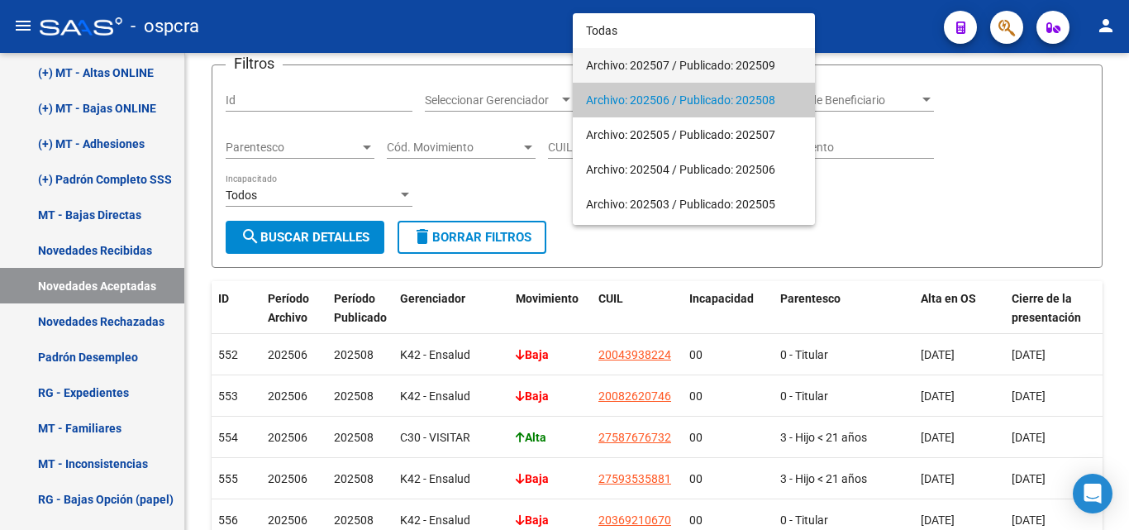
click at [679, 64] on span "Archivo: 202507 / Publicado: 202509" at bounding box center [694, 65] width 216 height 35
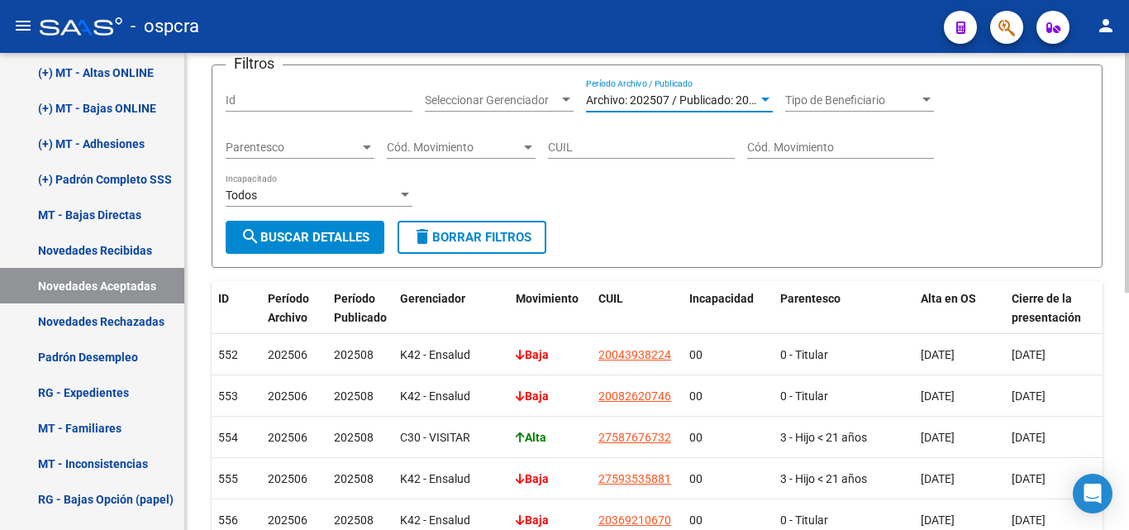
click at [351, 234] on span "search Buscar Detalles" at bounding box center [305, 237] width 129 height 15
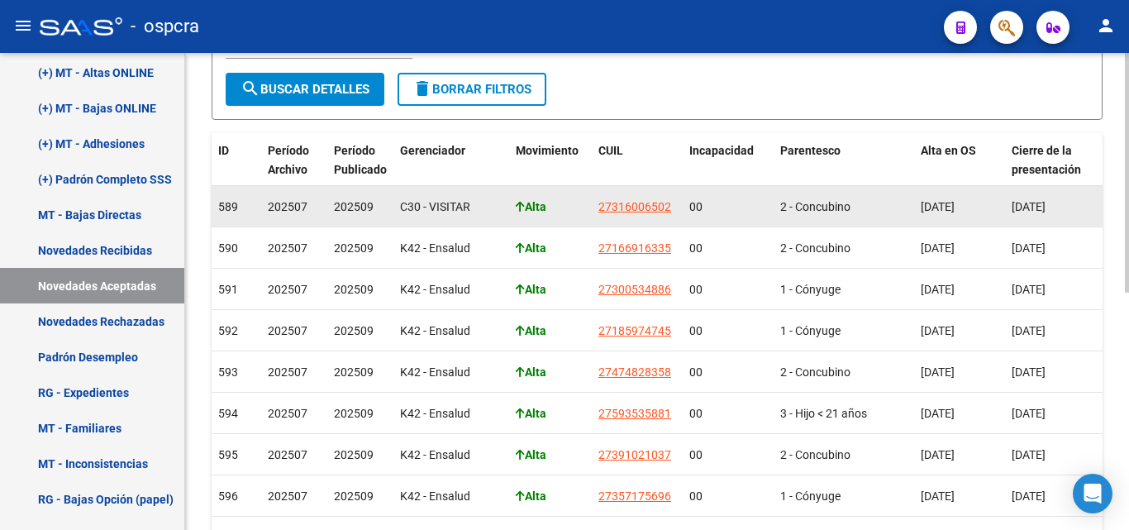
scroll to position [307, 0]
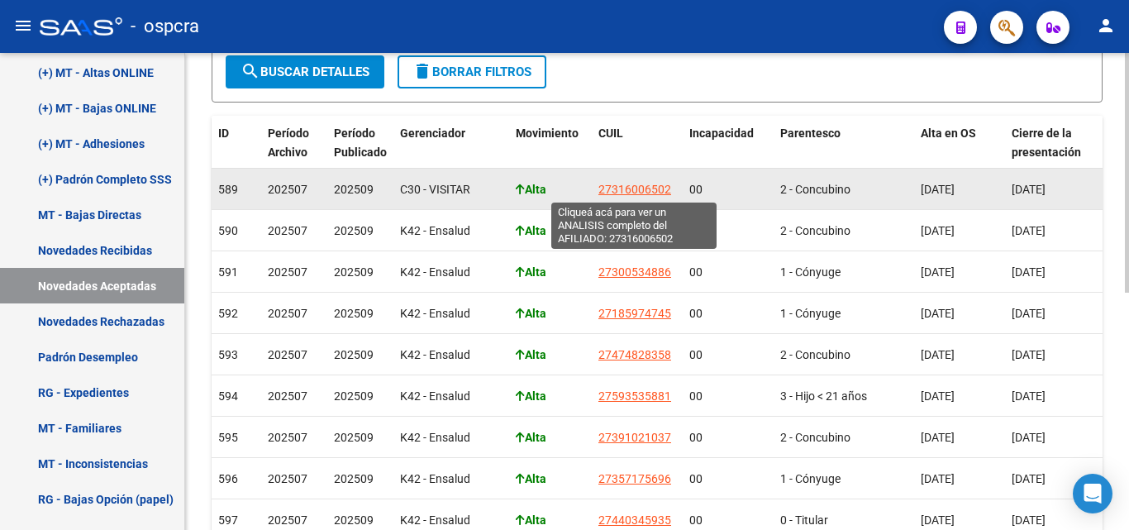
click at [627, 193] on span "27316006502" at bounding box center [634, 189] width 73 height 13
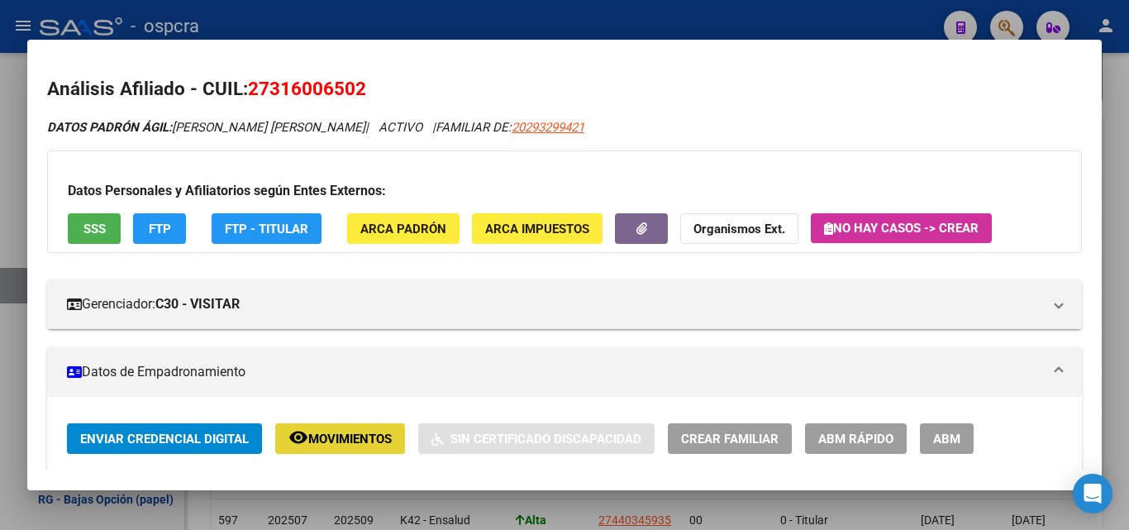
click at [350, 451] on button "remove_red_eye Movimientos" at bounding box center [340, 438] width 130 height 31
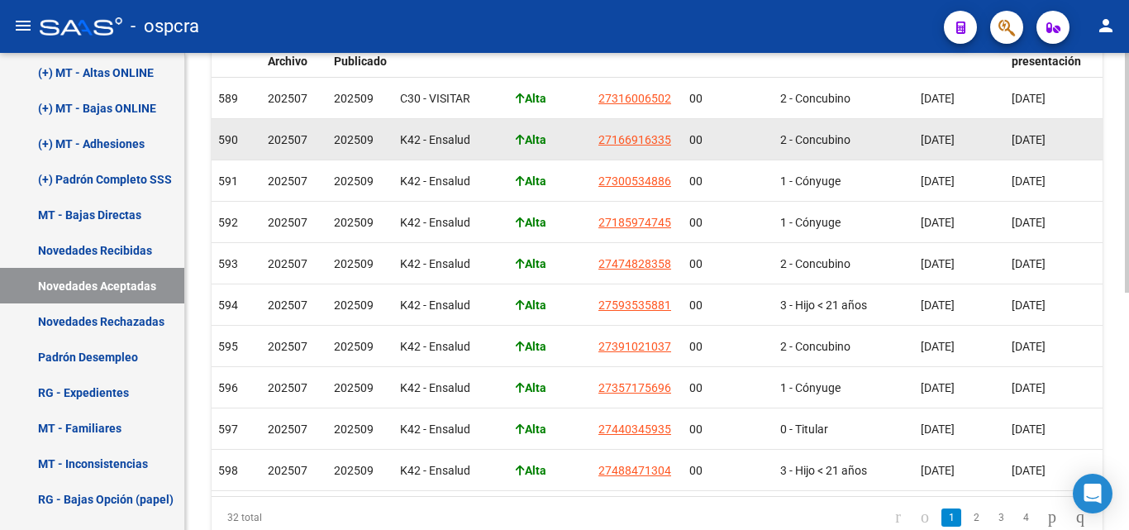
scroll to position [472, 0]
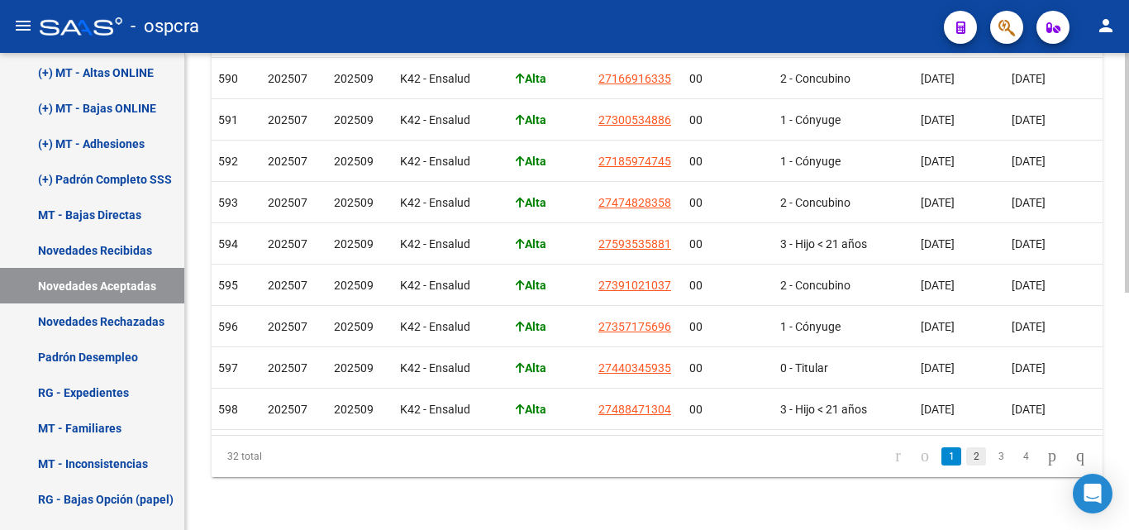
click at [966, 456] on link "2" at bounding box center [976, 456] width 20 height 18
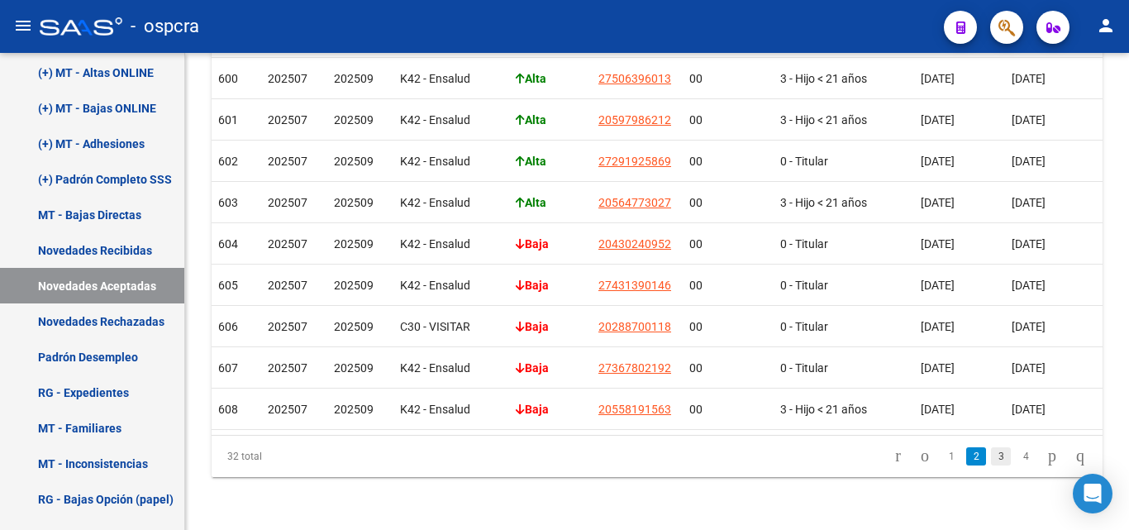
click at [991, 450] on link "3" at bounding box center [1001, 456] width 20 height 18
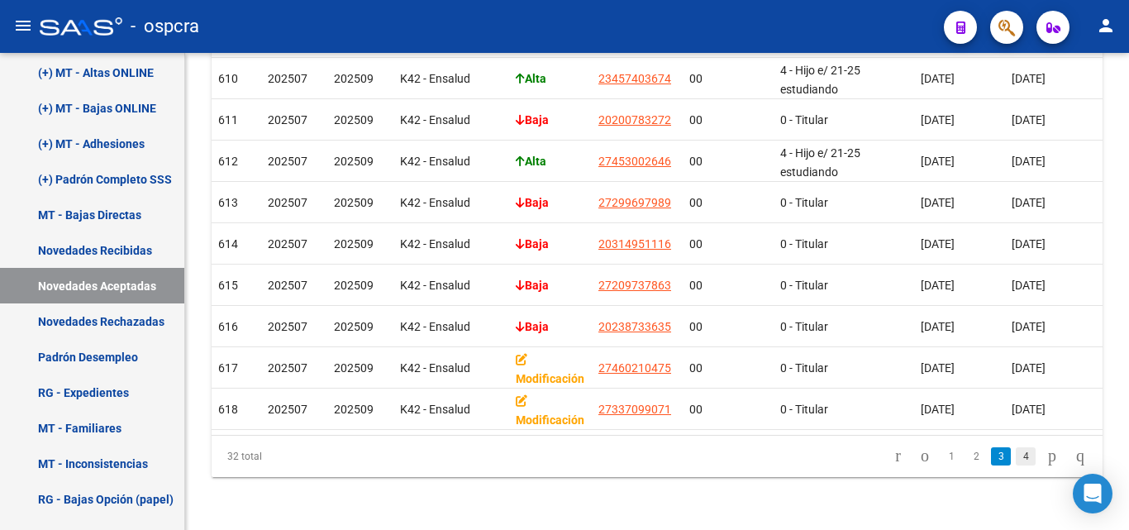
click at [1016, 459] on link "4" at bounding box center [1026, 456] width 20 height 18
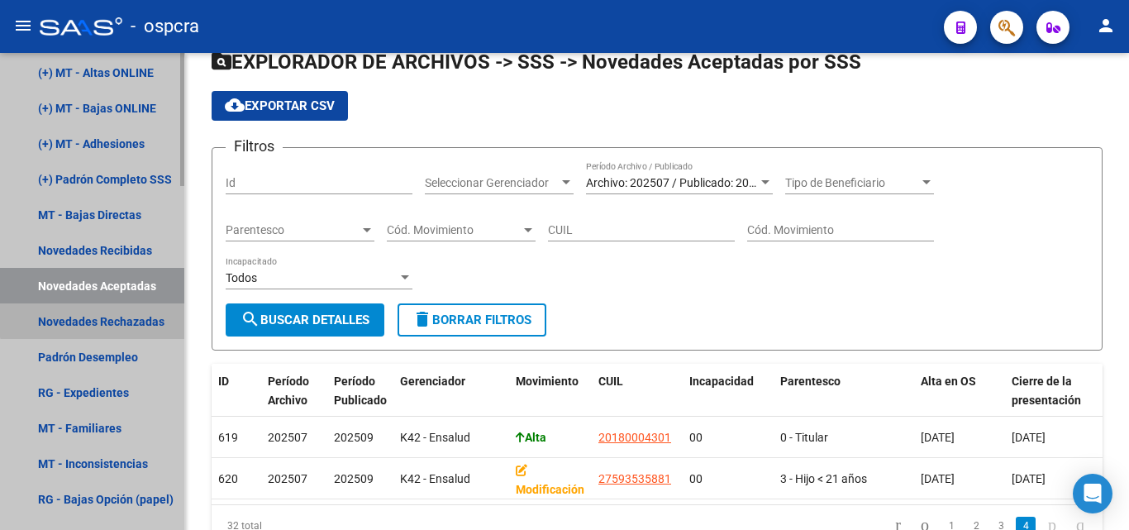
click at [125, 317] on link "Novedades Rechazadas" at bounding box center [92, 321] width 184 height 36
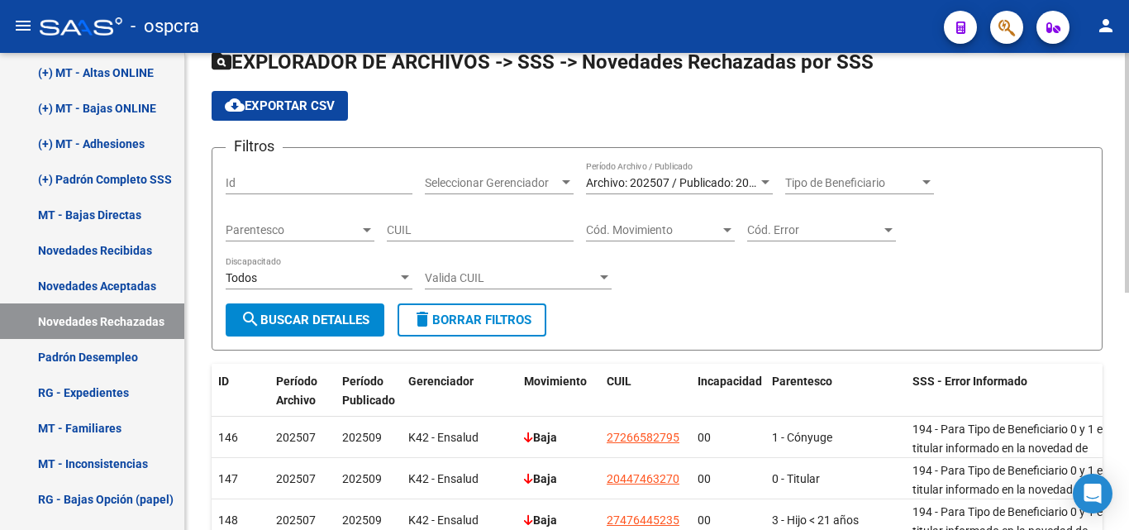
click at [714, 199] on div "Archivo: 202507 / Publicado: 202509 Período Archivo / Publicado" at bounding box center [679, 184] width 187 height 47
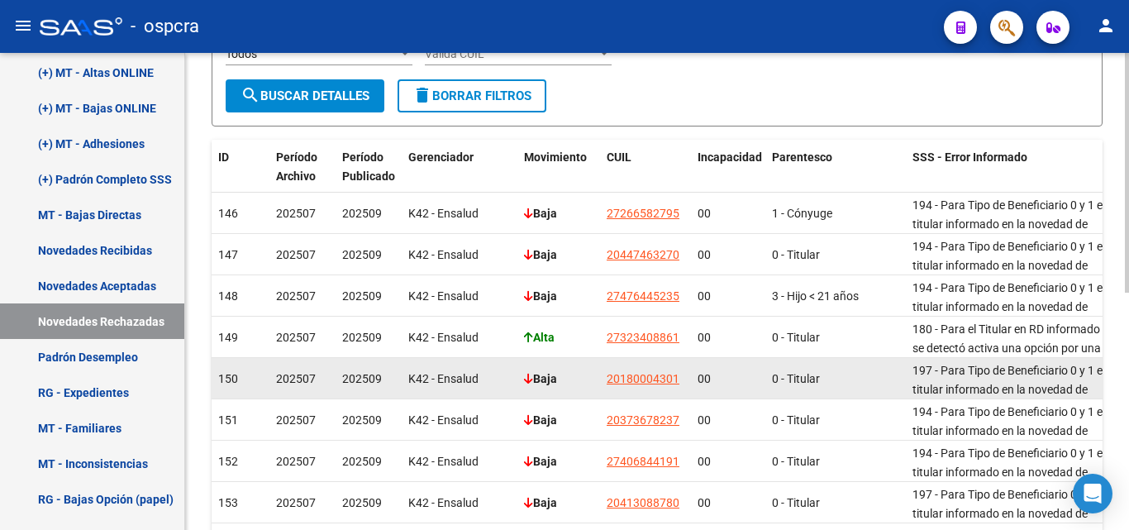
scroll to position [389, 0]
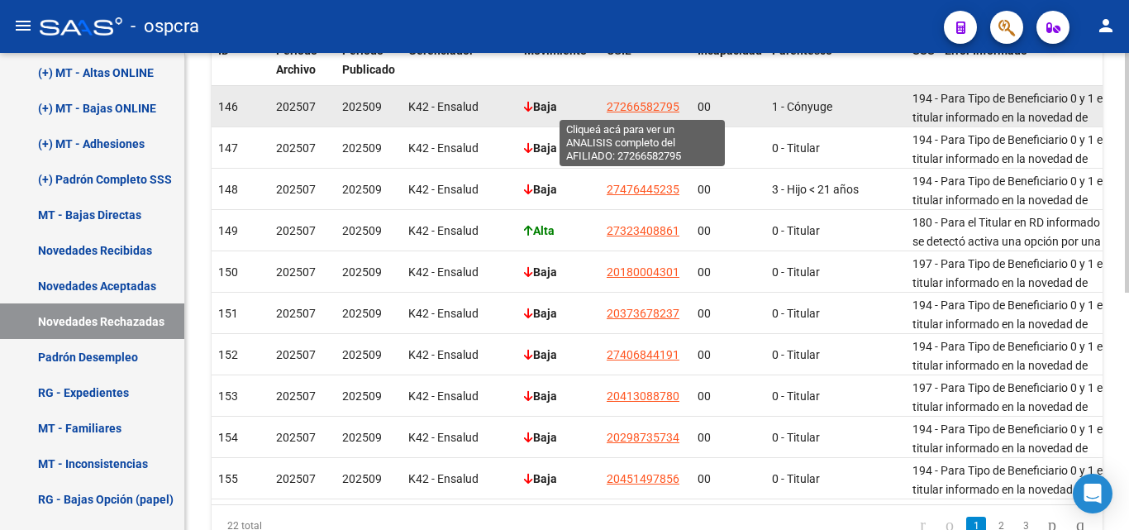
click at [654, 105] on span "27266582795" at bounding box center [643, 106] width 73 height 13
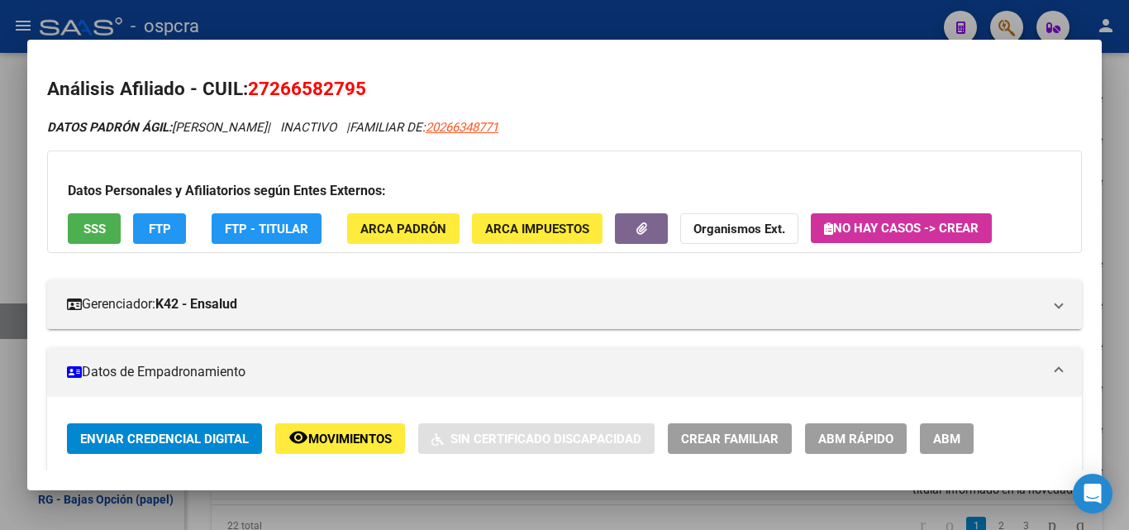
click at [0, 239] on div at bounding box center [564, 265] width 1129 height 530
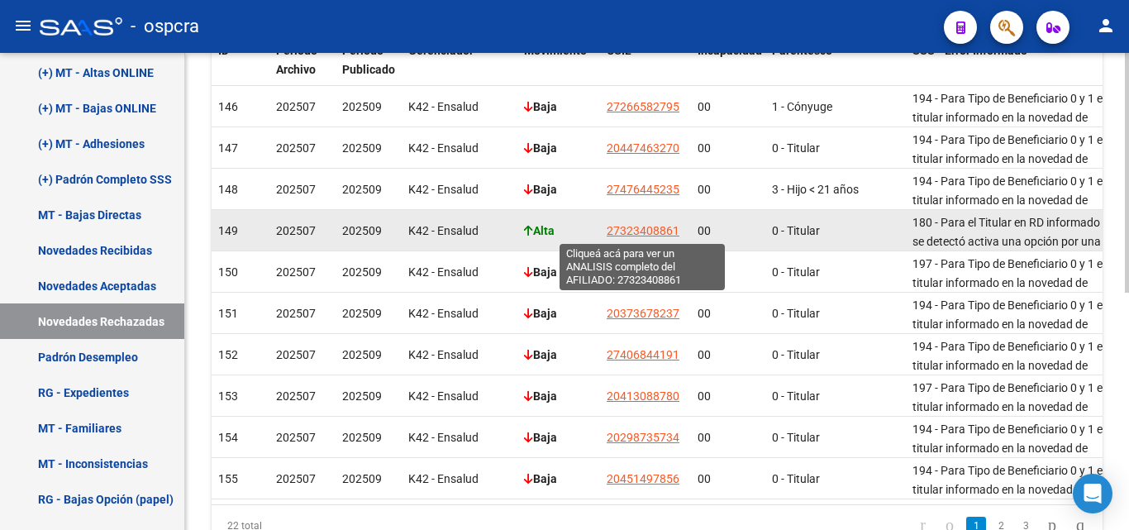
click at [649, 230] on span "27323408861" at bounding box center [643, 230] width 73 height 13
type textarea "27323408861"
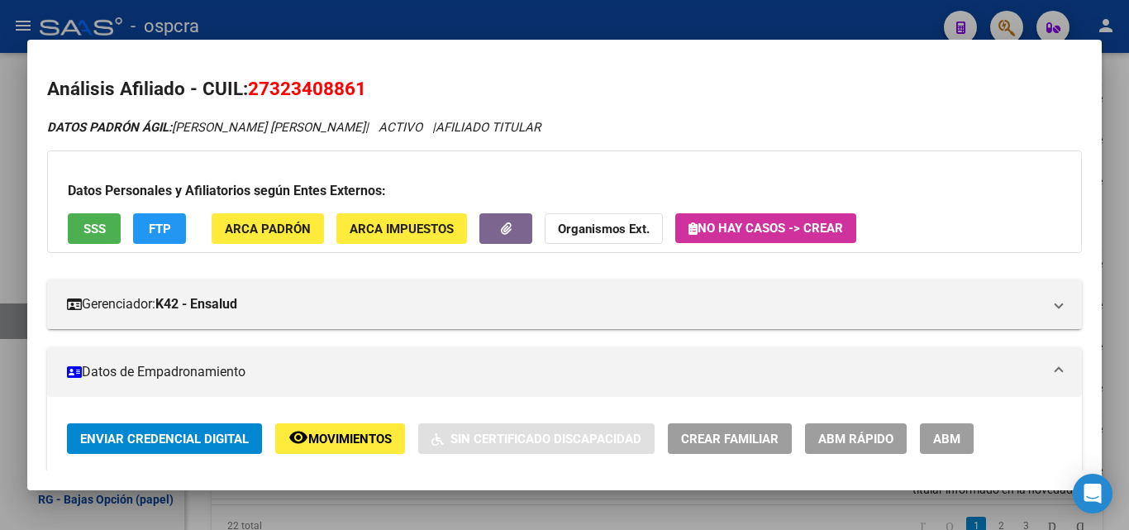
click at [98, 236] on span "SSS" at bounding box center [94, 229] width 22 height 15
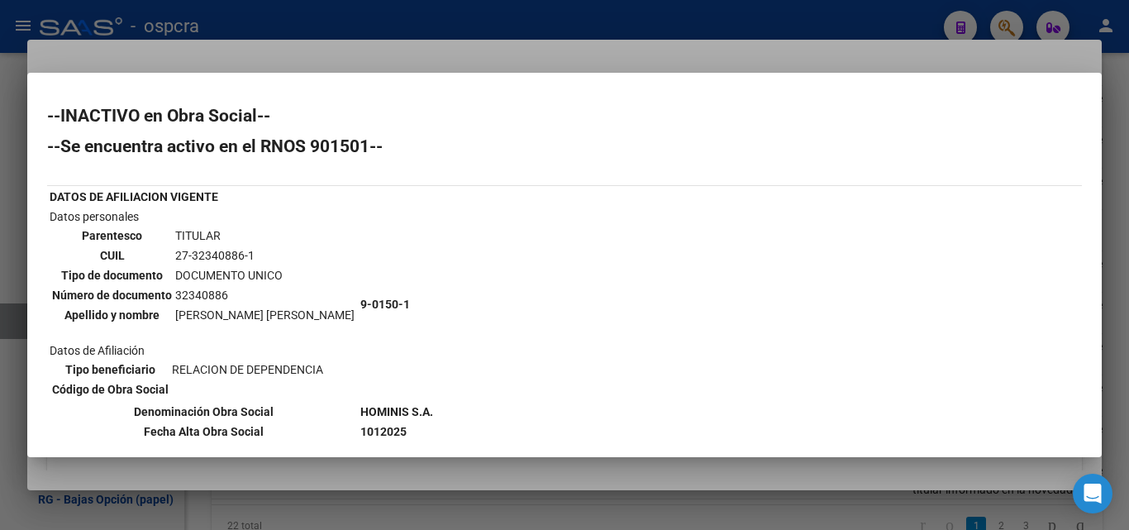
click at [0, 288] on div at bounding box center [564, 265] width 1129 height 530
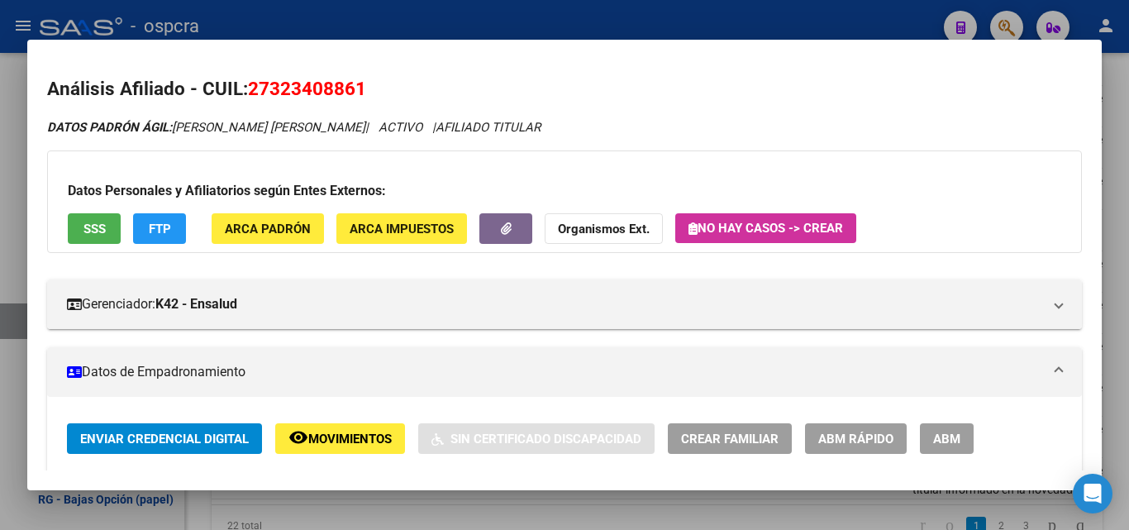
click at [0, 219] on div at bounding box center [564, 265] width 1129 height 530
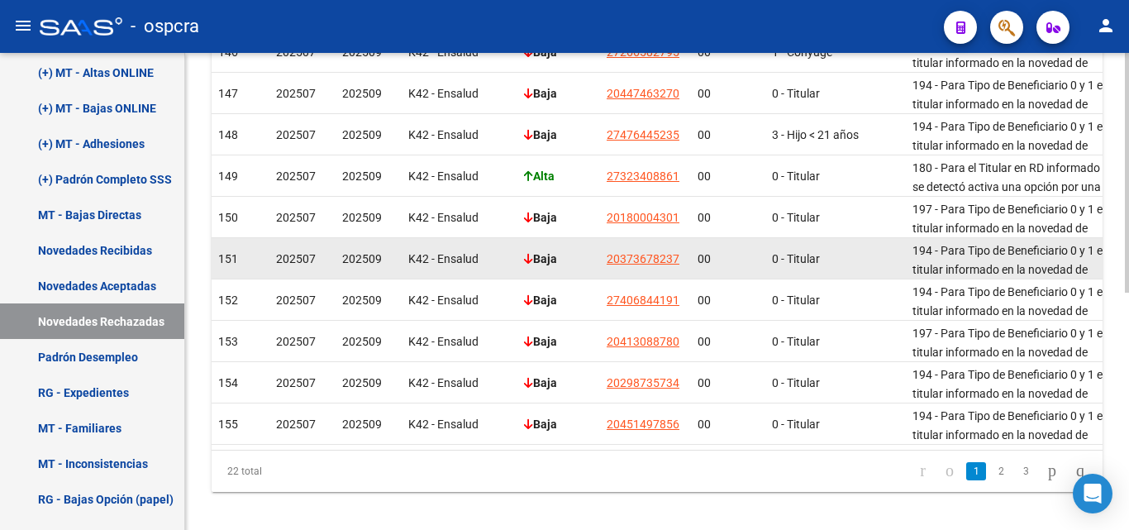
scroll to position [472, 0]
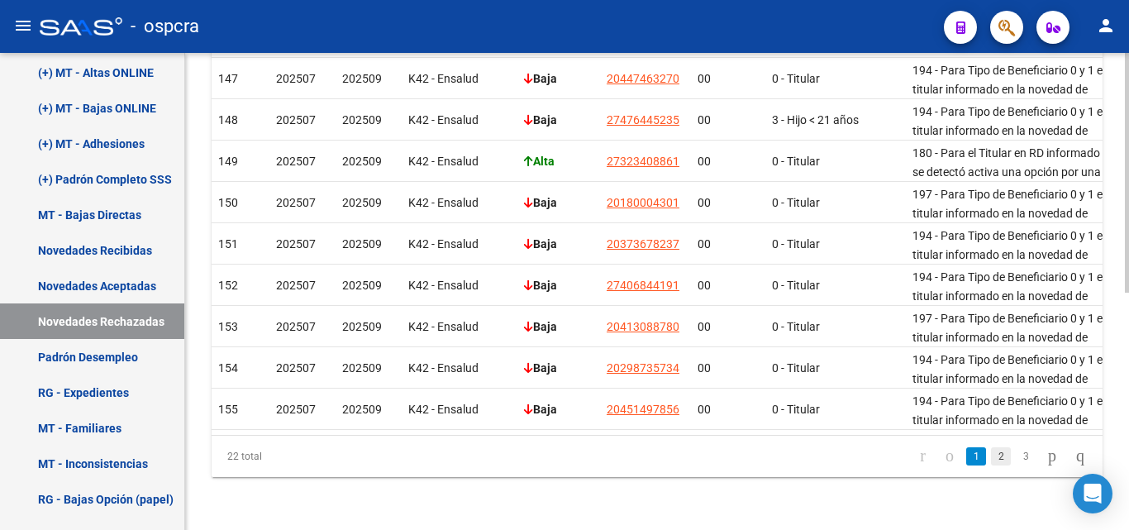
click at [991, 457] on link "2" at bounding box center [1001, 456] width 20 height 18
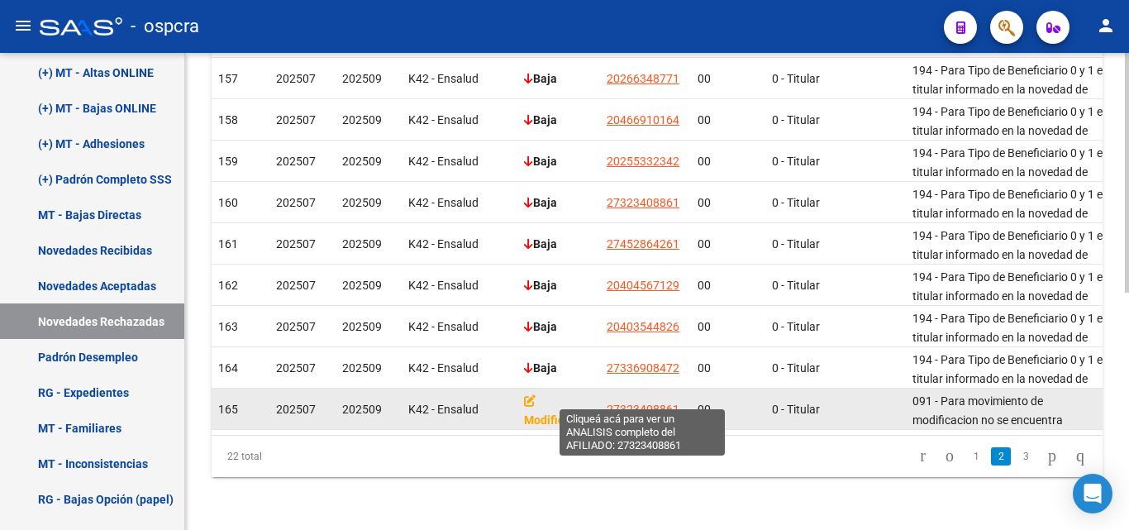
click at [636, 403] on span "27323408861" at bounding box center [643, 409] width 73 height 13
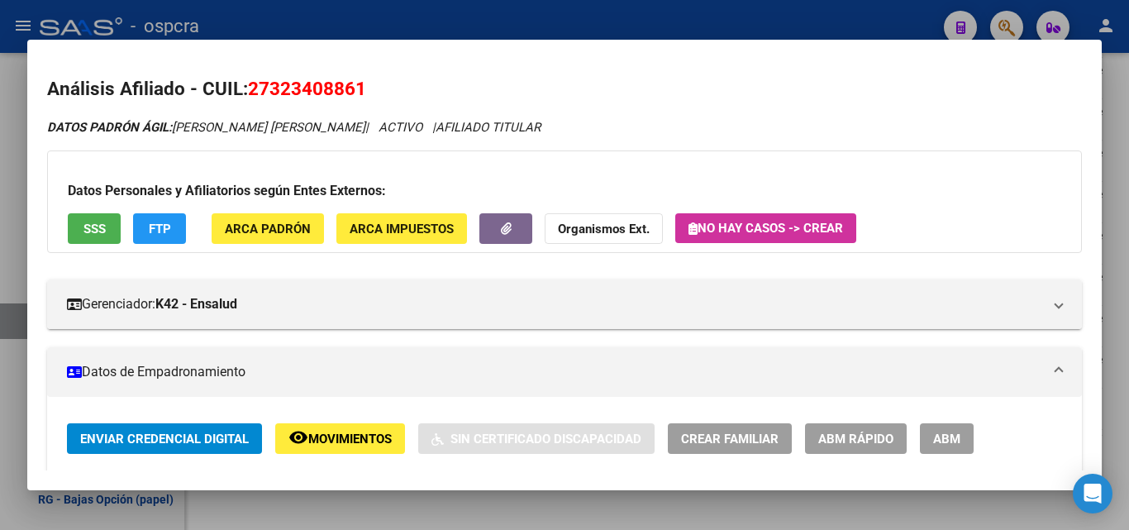
click at [106, 217] on button "SSS" at bounding box center [94, 228] width 53 height 31
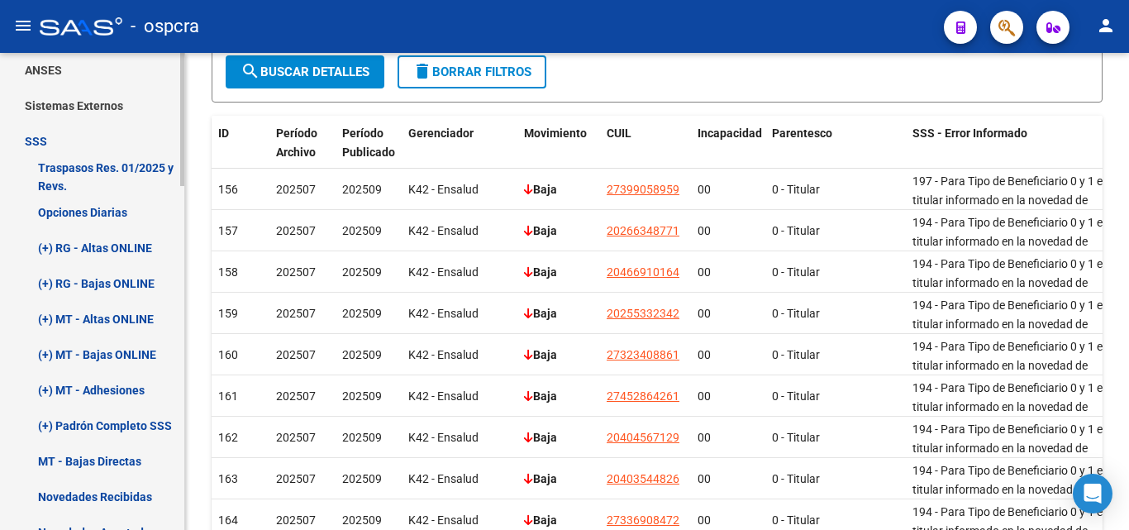
scroll to position [574, 0]
click at [107, 213] on link "Opciones Diarias" at bounding box center [92, 214] width 184 height 36
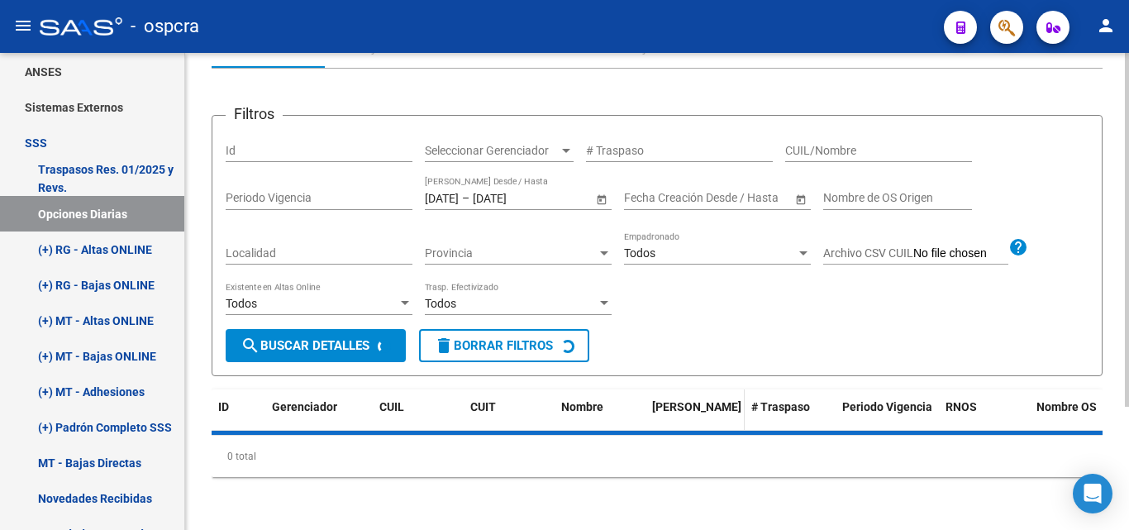
scroll to position [307, 0]
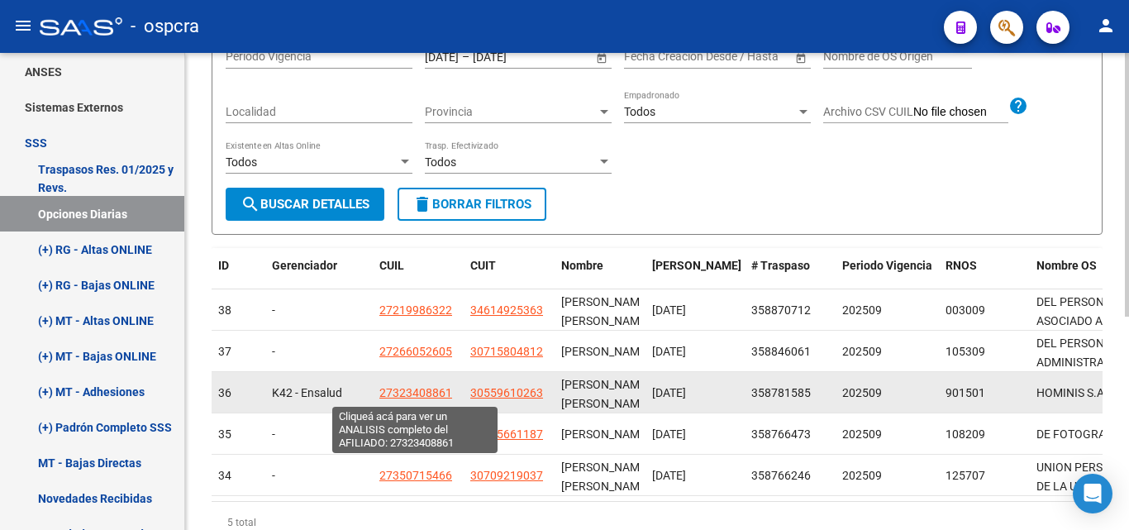
click at [424, 393] on span "27323408861" at bounding box center [415, 392] width 73 height 13
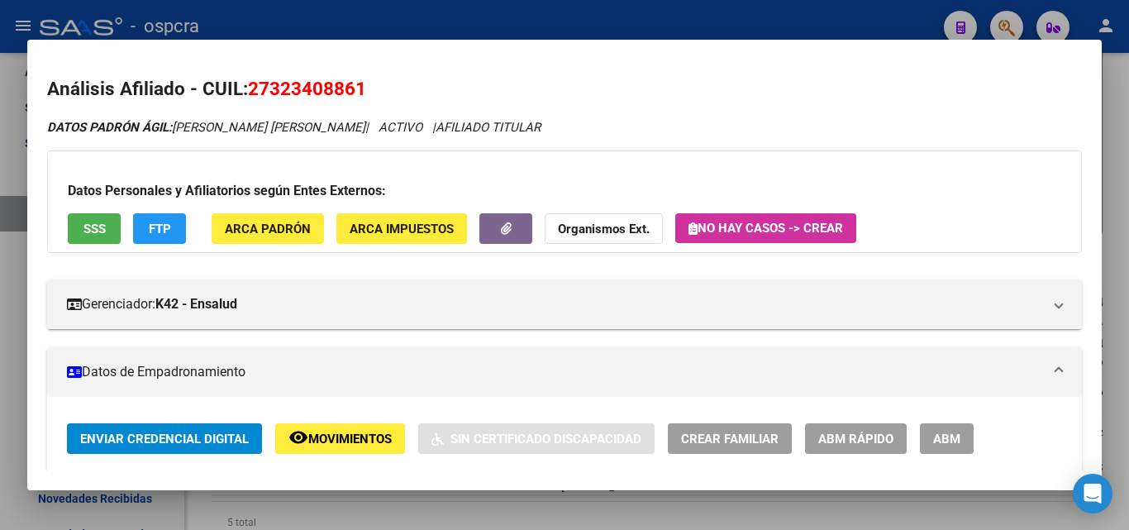
click at [1, 310] on div at bounding box center [564, 265] width 1129 height 530
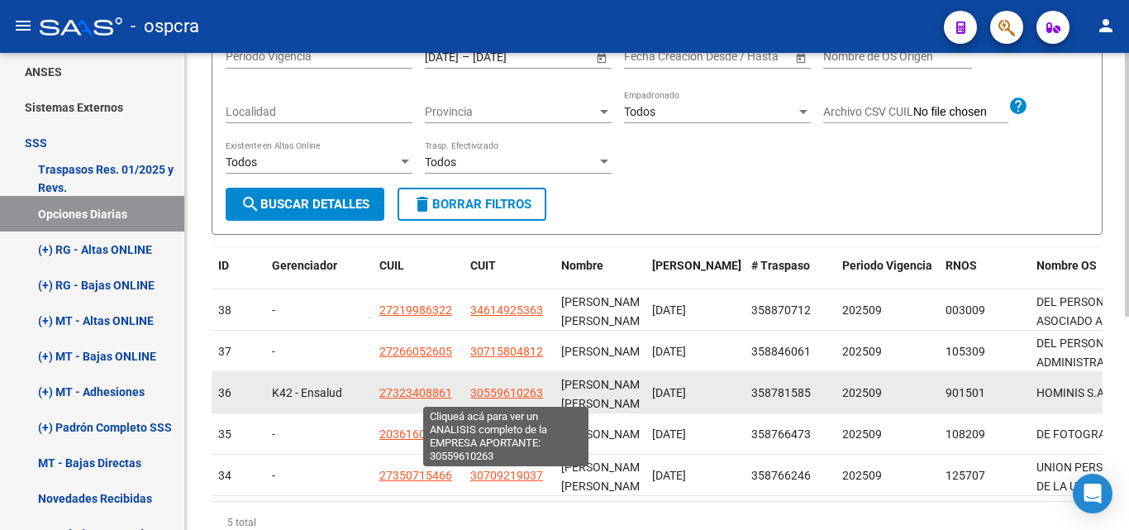
click at [506, 394] on span "30559610263" at bounding box center [506, 392] width 73 height 13
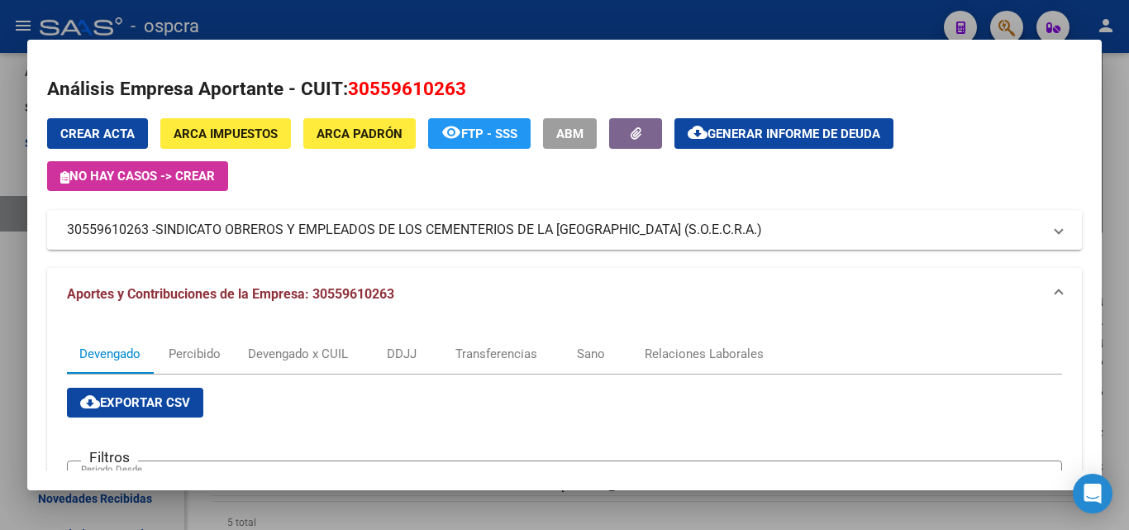
click at [5, 255] on div at bounding box center [564, 265] width 1129 height 530
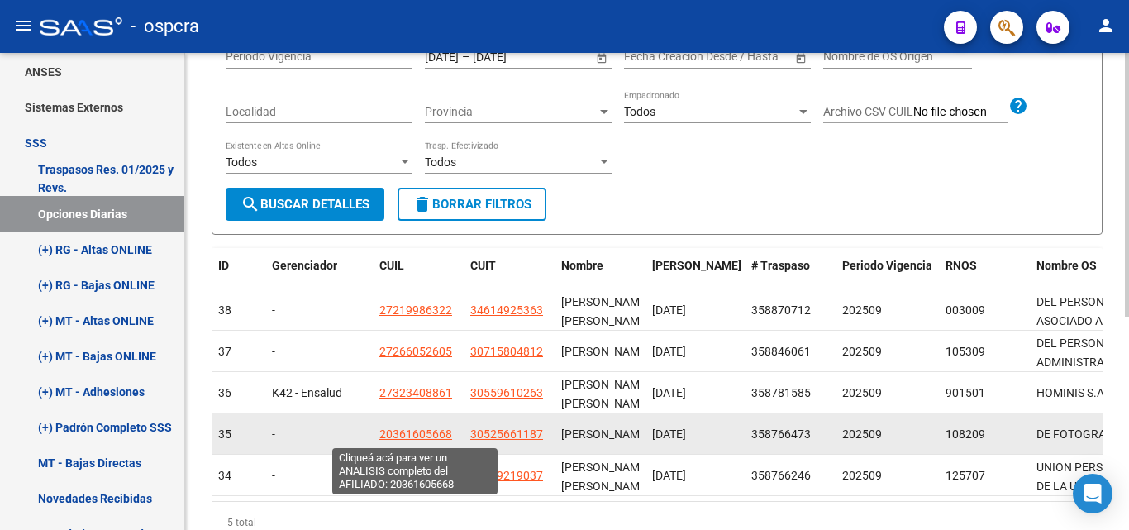
click at [426, 436] on span "20361605668" at bounding box center [415, 433] width 73 height 13
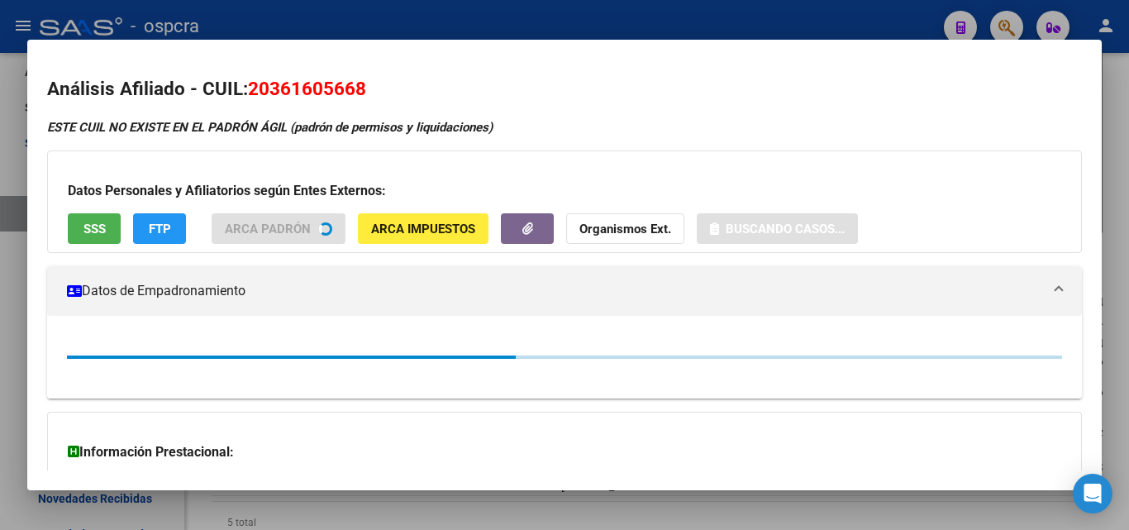
click at [0, 293] on div at bounding box center [564, 265] width 1129 height 530
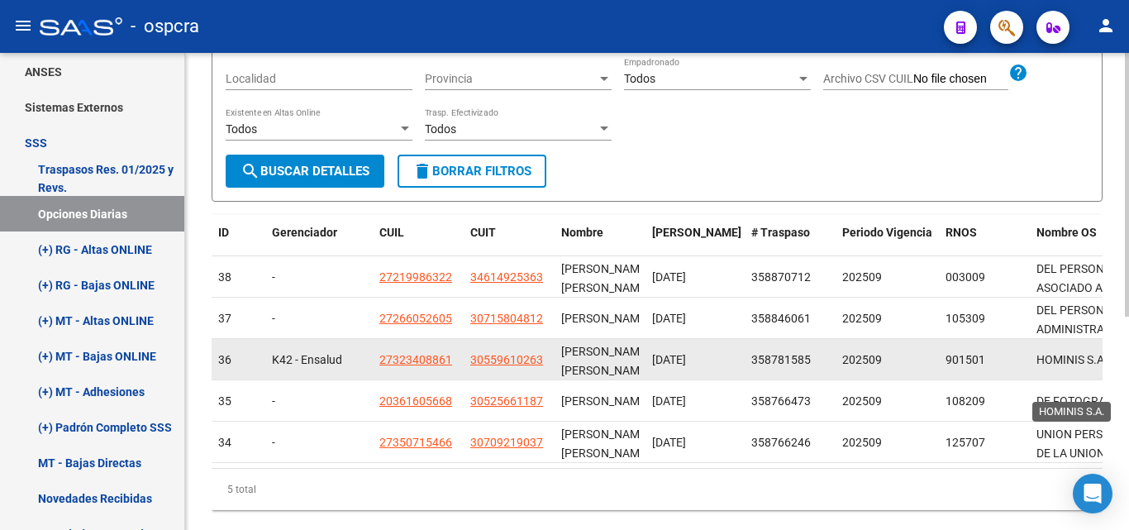
scroll to position [387, 0]
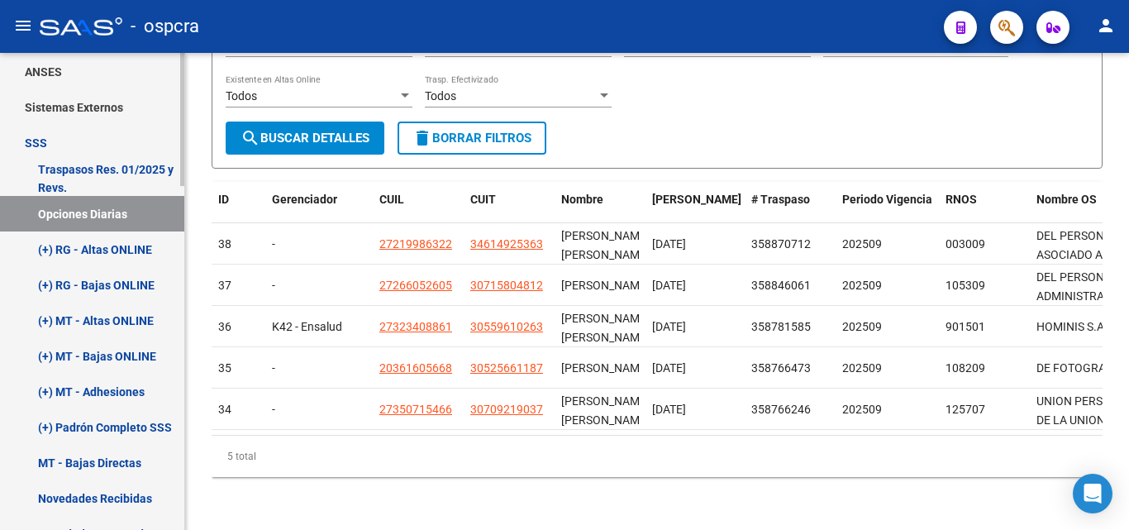
click at [125, 246] on link "(+) RG - Altas ONLINE" at bounding box center [92, 249] width 184 height 36
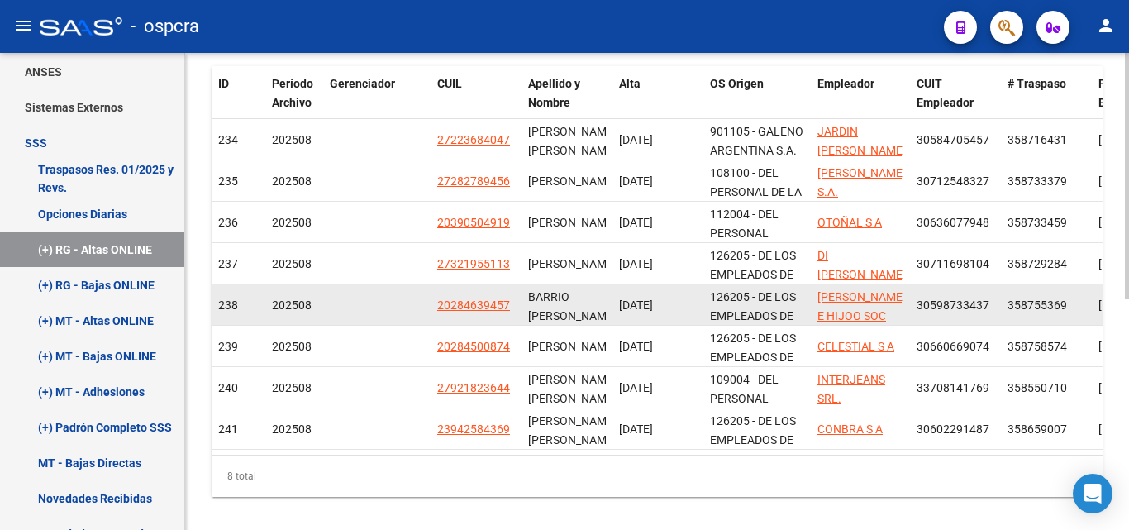
scroll to position [413, 0]
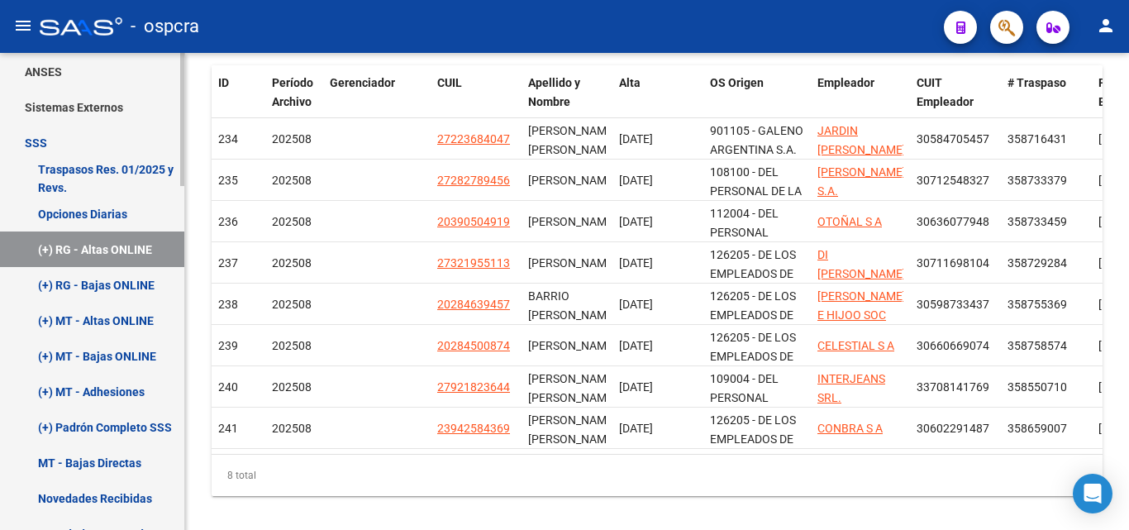
click at [91, 275] on link "(+) RG - Bajas ONLINE" at bounding box center [92, 285] width 184 height 36
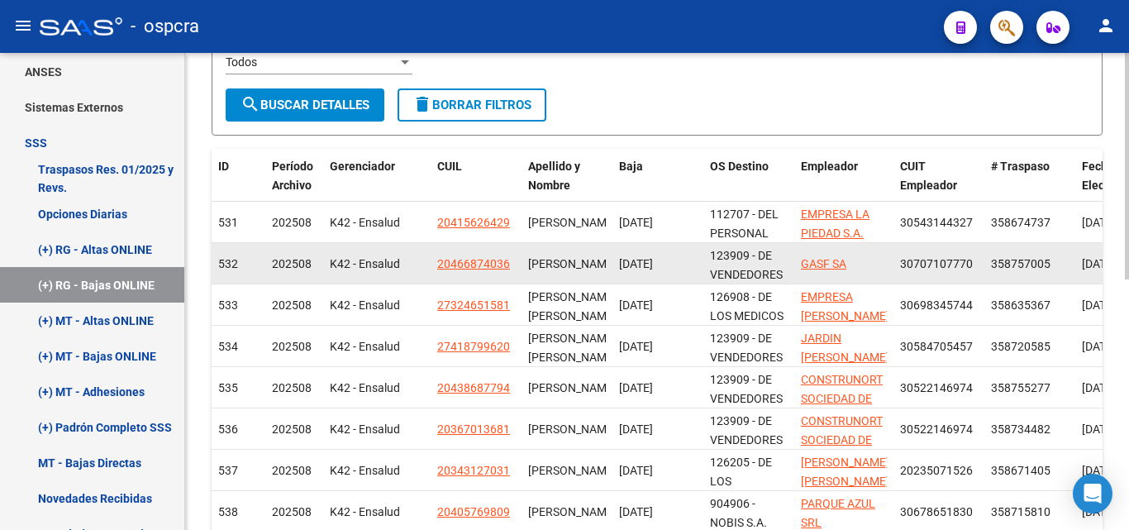
scroll to position [331, 0]
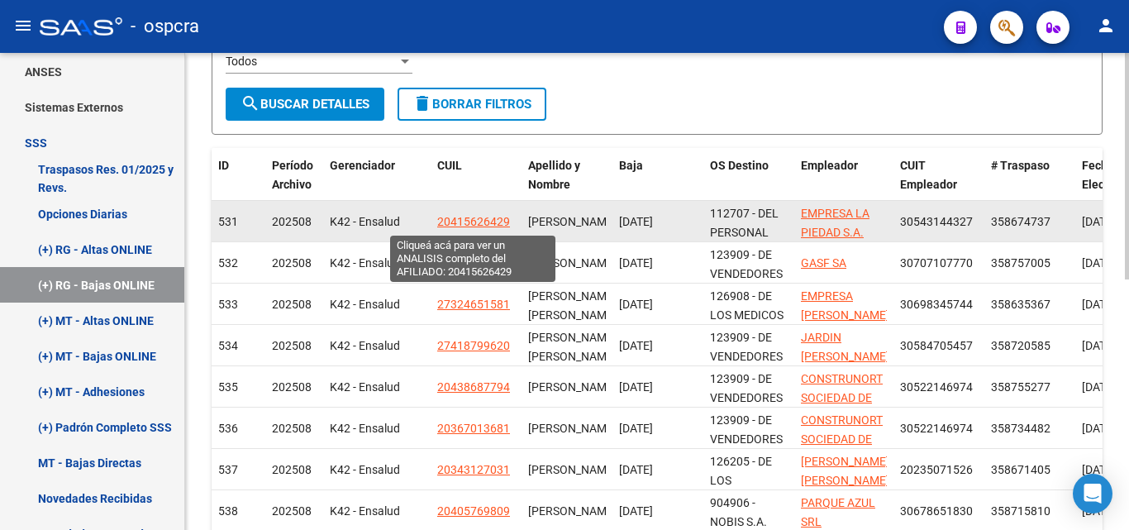
click at [470, 222] on span "20415626429" at bounding box center [473, 221] width 73 height 13
type textarea "20415626429"
